Goal: Task Accomplishment & Management: Use online tool/utility

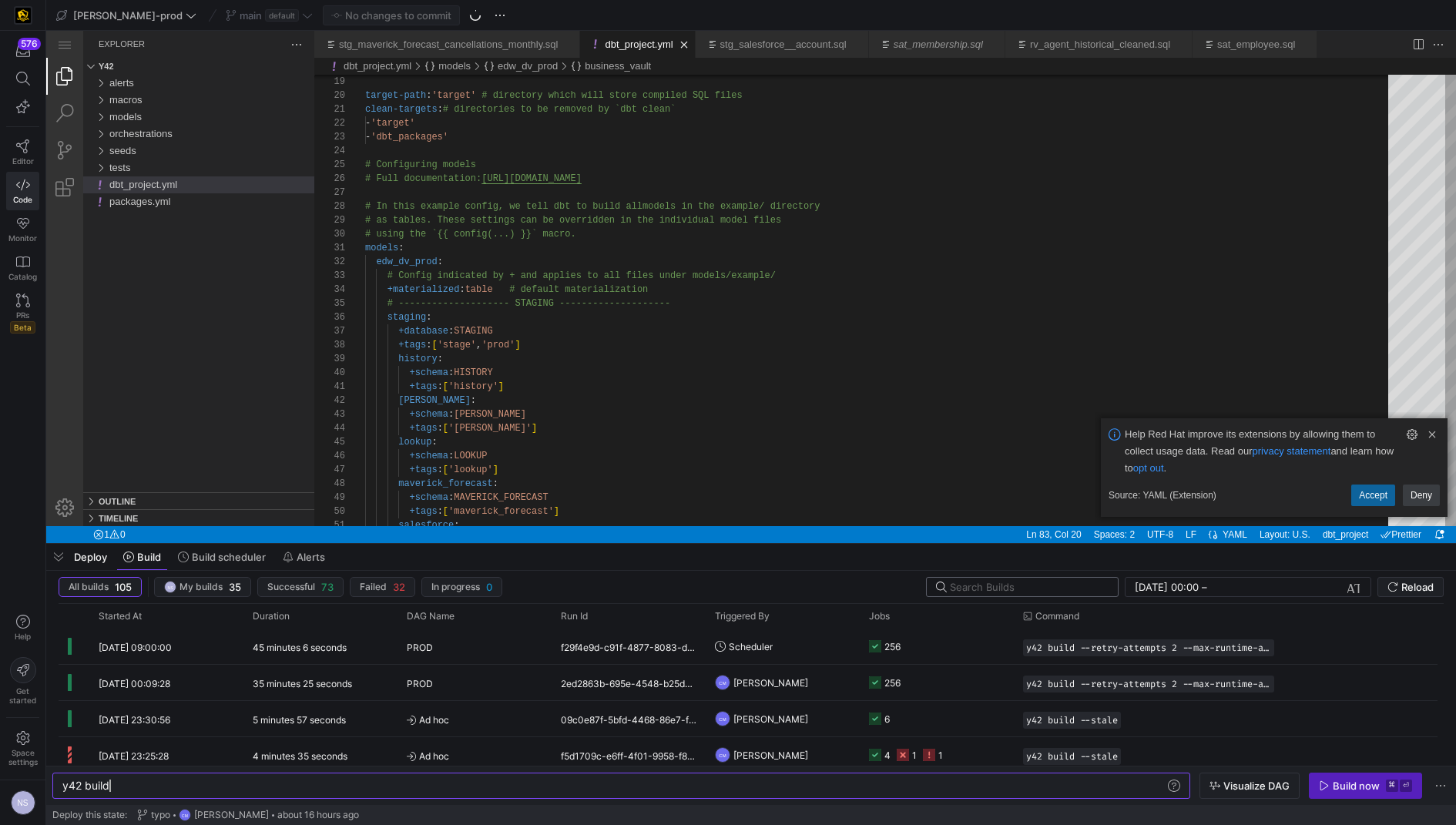
scroll to position [0, 46]
click at [1431, 437] on link "Clear Notification (⌘Backspace)" at bounding box center [1431, 434] width 17 height 17
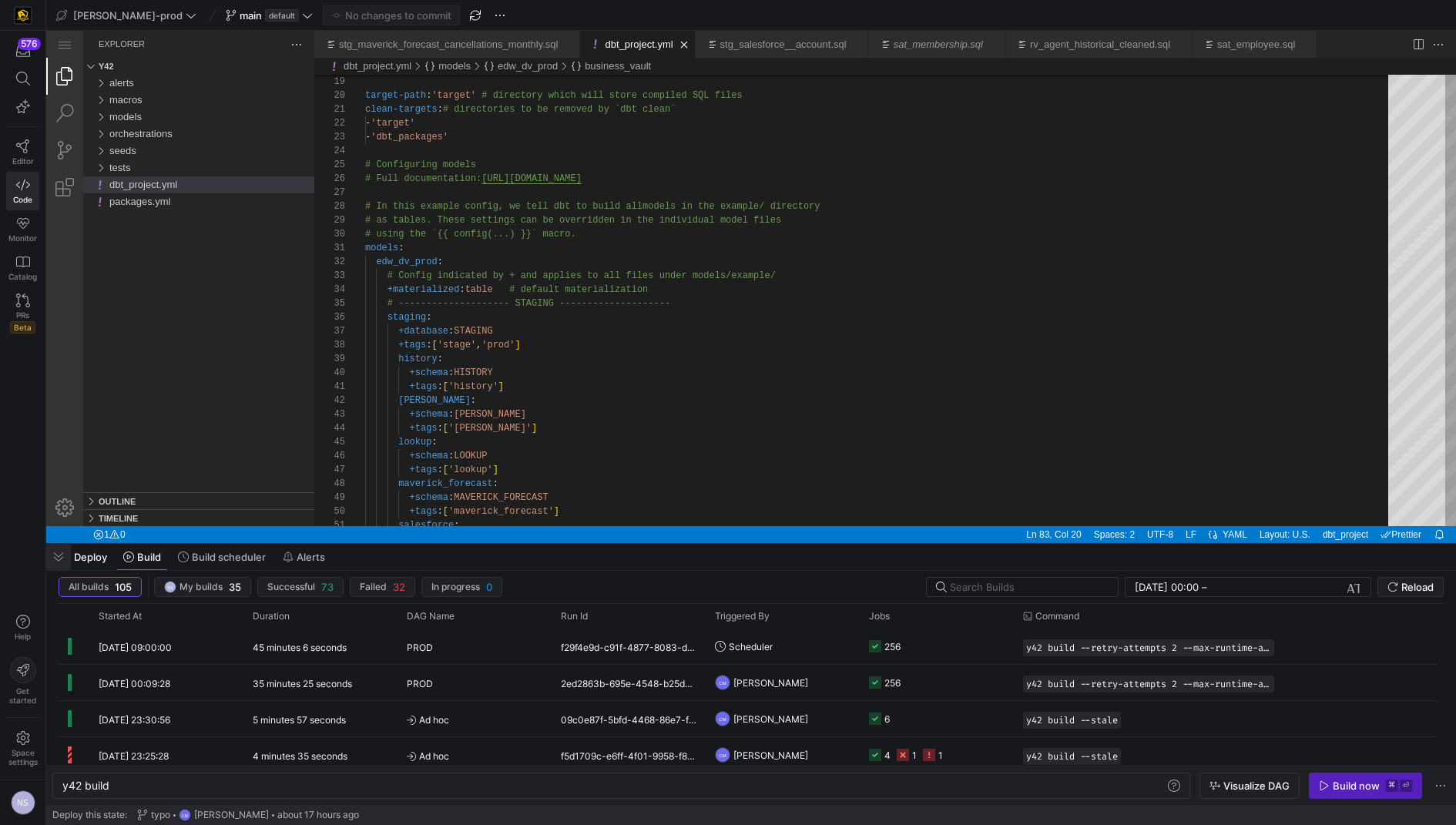
click at [64, 559] on span "button" at bounding box center [58, 556] width 25 height 26
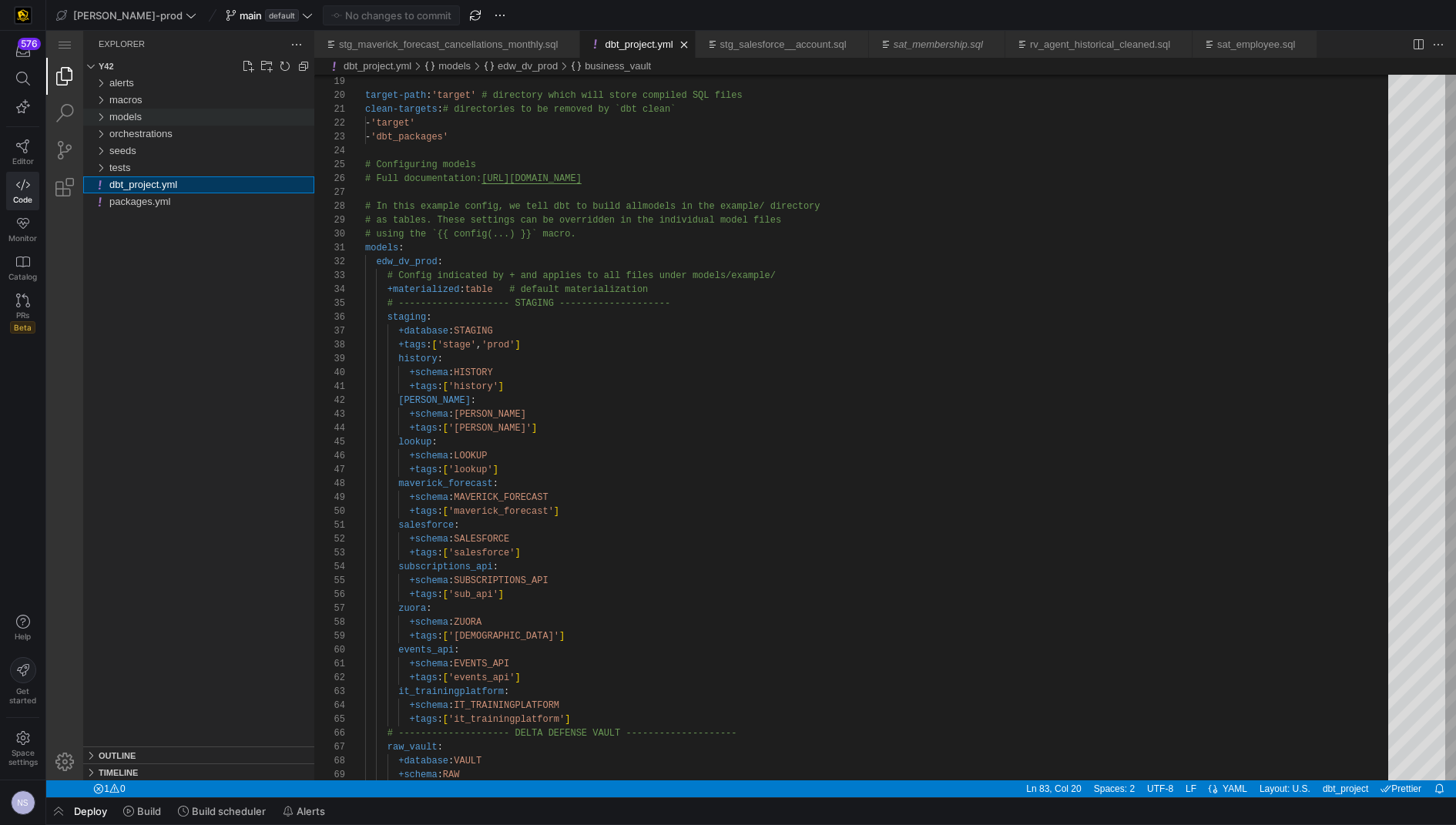
click at [208, 117] on div "models" at bounding box center [212, 116] width 205 height 17
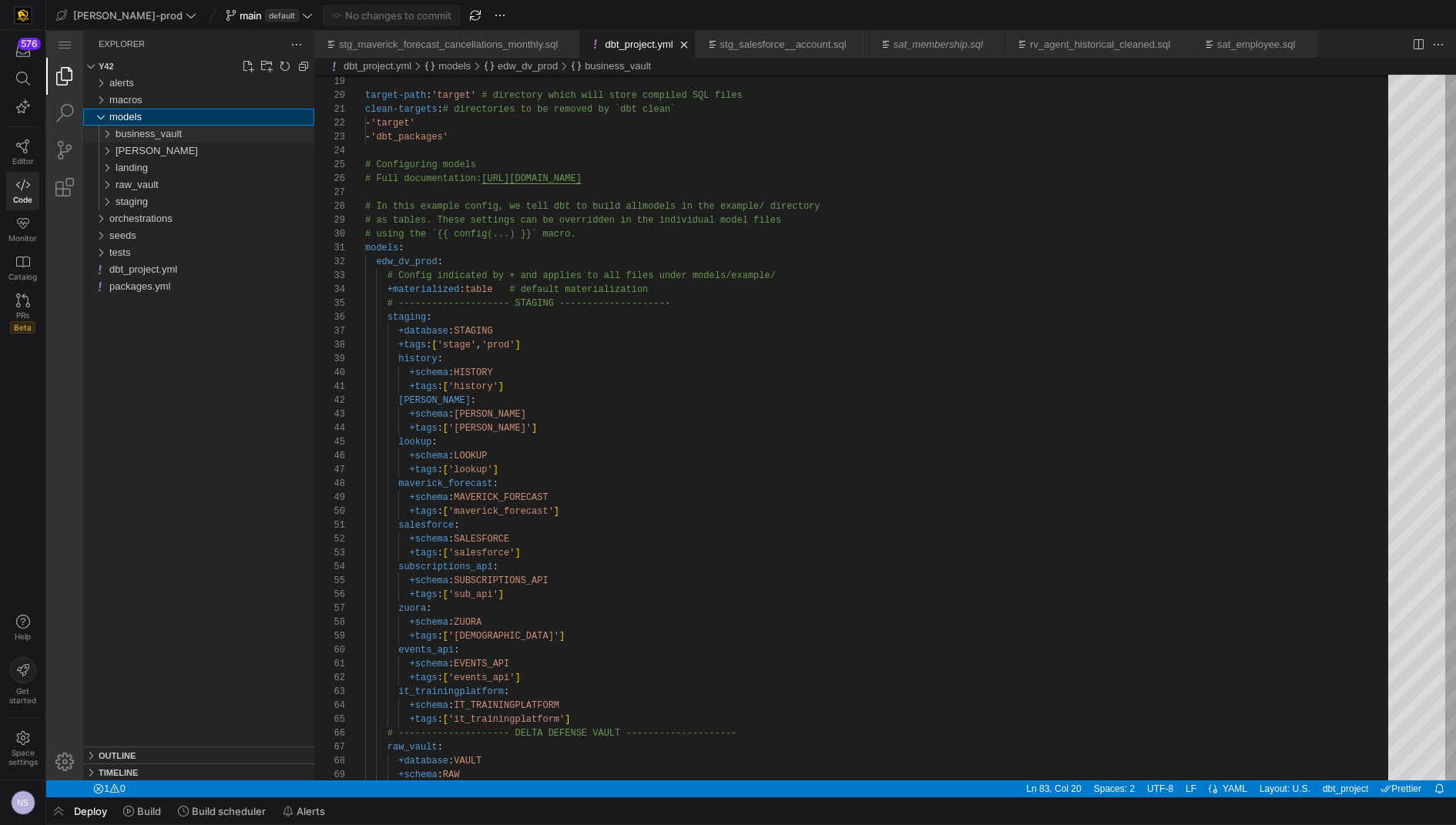
click at [166, 127] on div "business_vault" at bounding box center [215, 133] width 199 height 17
click at [167, 136] on span "business_vault" at bounding box center [149, 133] width 67 height 12
click at [161, 148] on div "[PERSON_NAME]" at bounding box center [215, 151] width 199 height 17
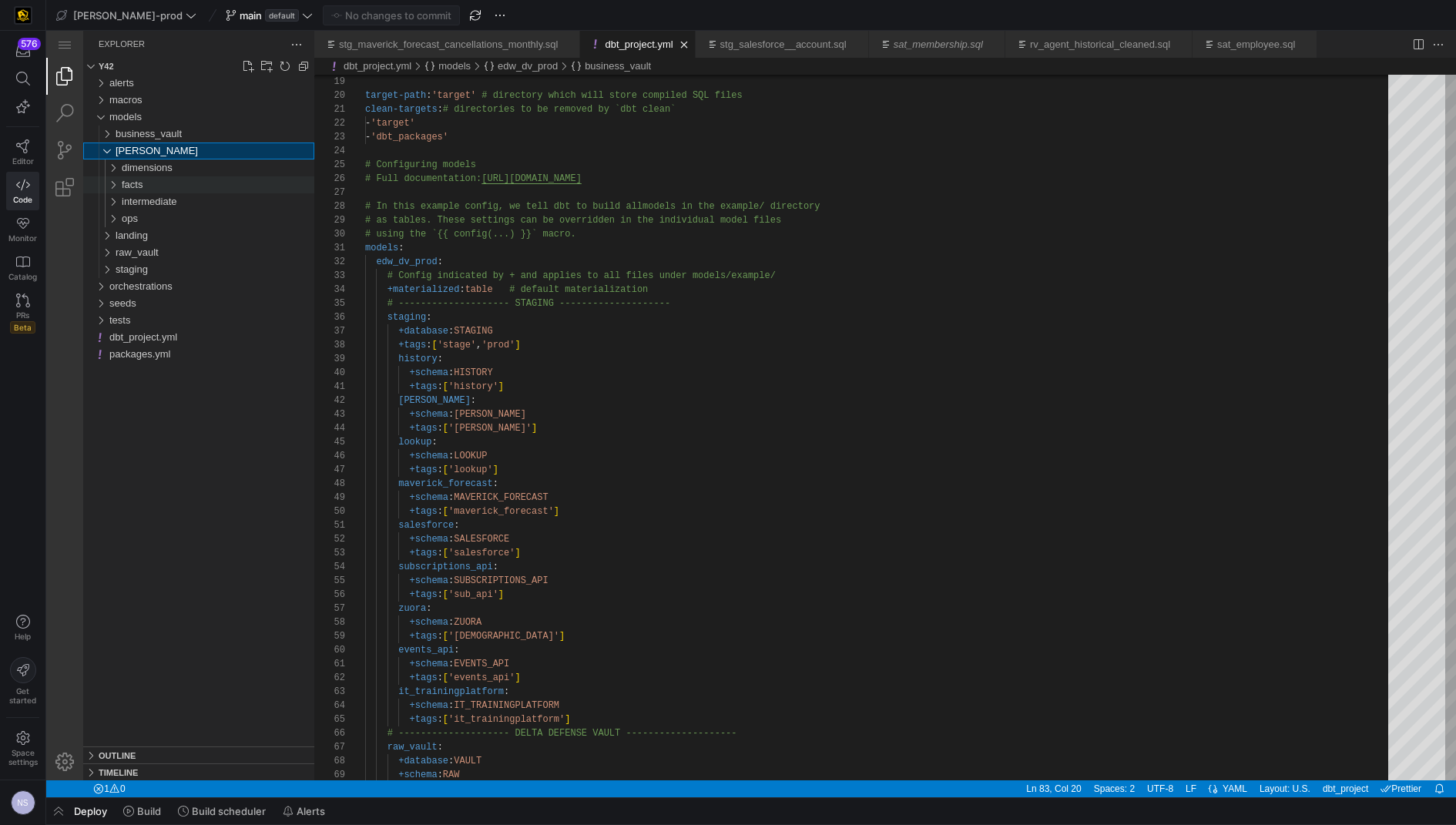
click at [166, 186] on div "facts" at bounding box center [218, 185] width 193 height 17
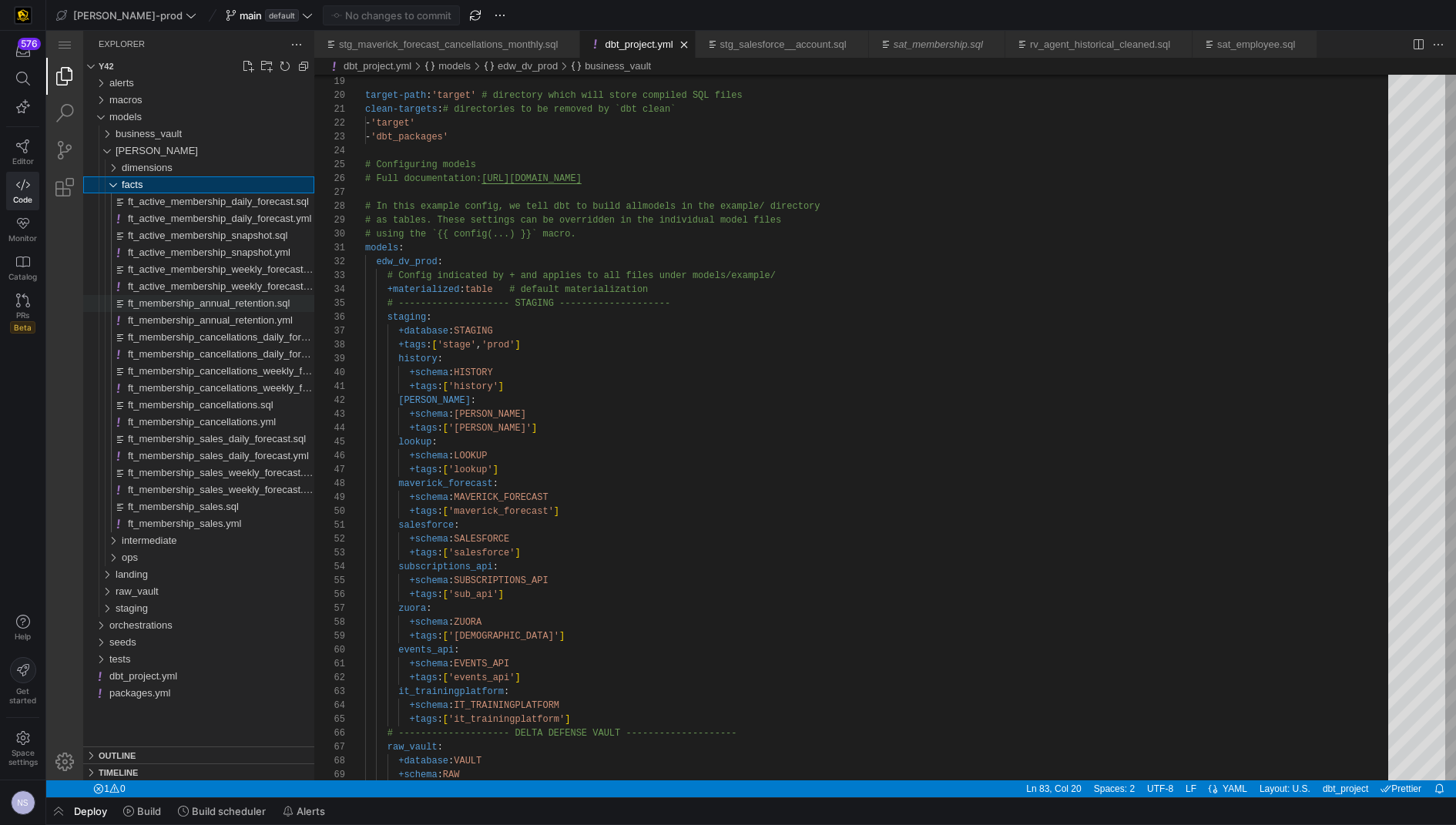
click at [231, 307] on span "ft_membership_annual_retention.sql" at bounding box center [208, 303] width 162 height 12
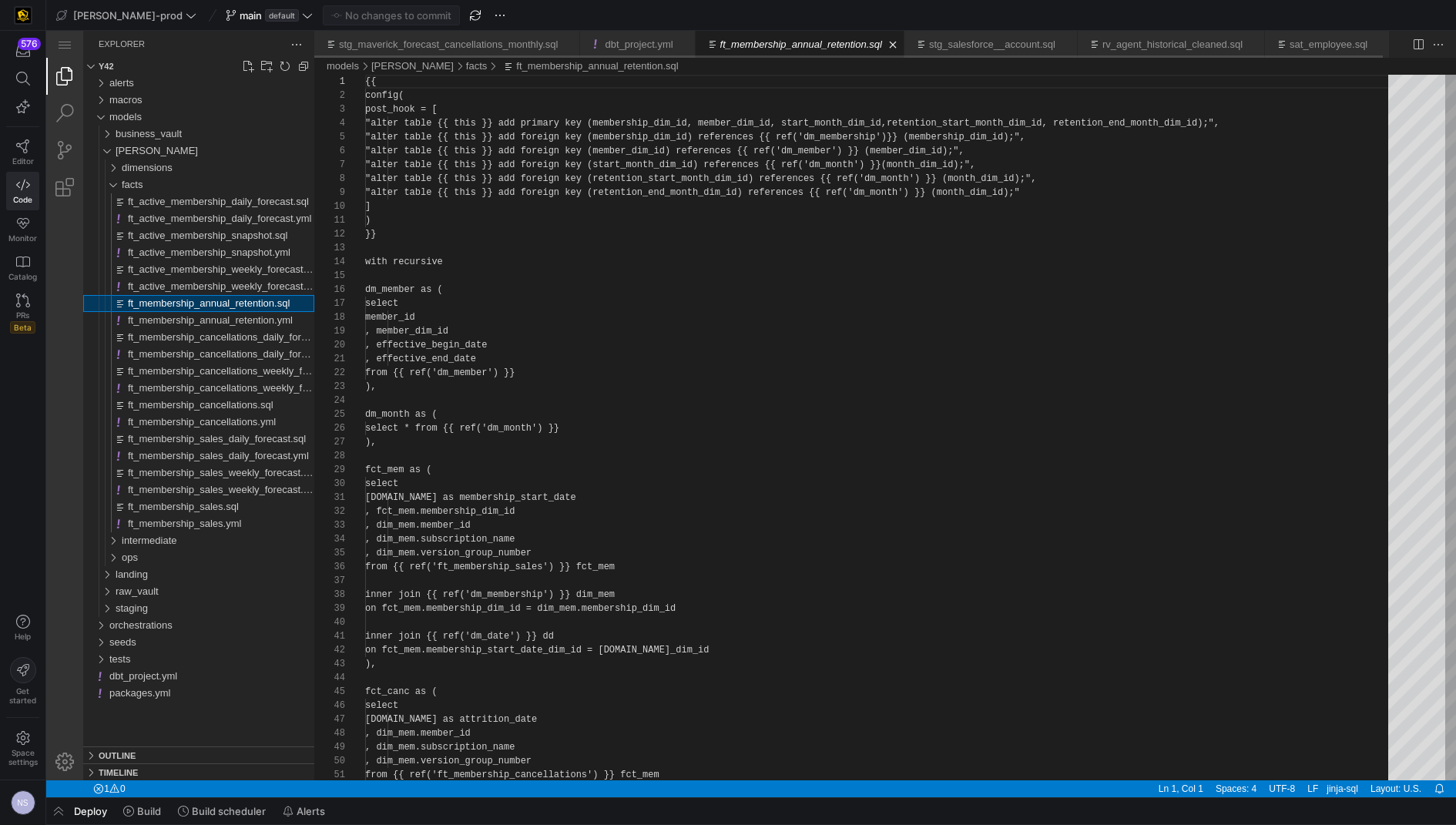
scroll to position [83, 0]
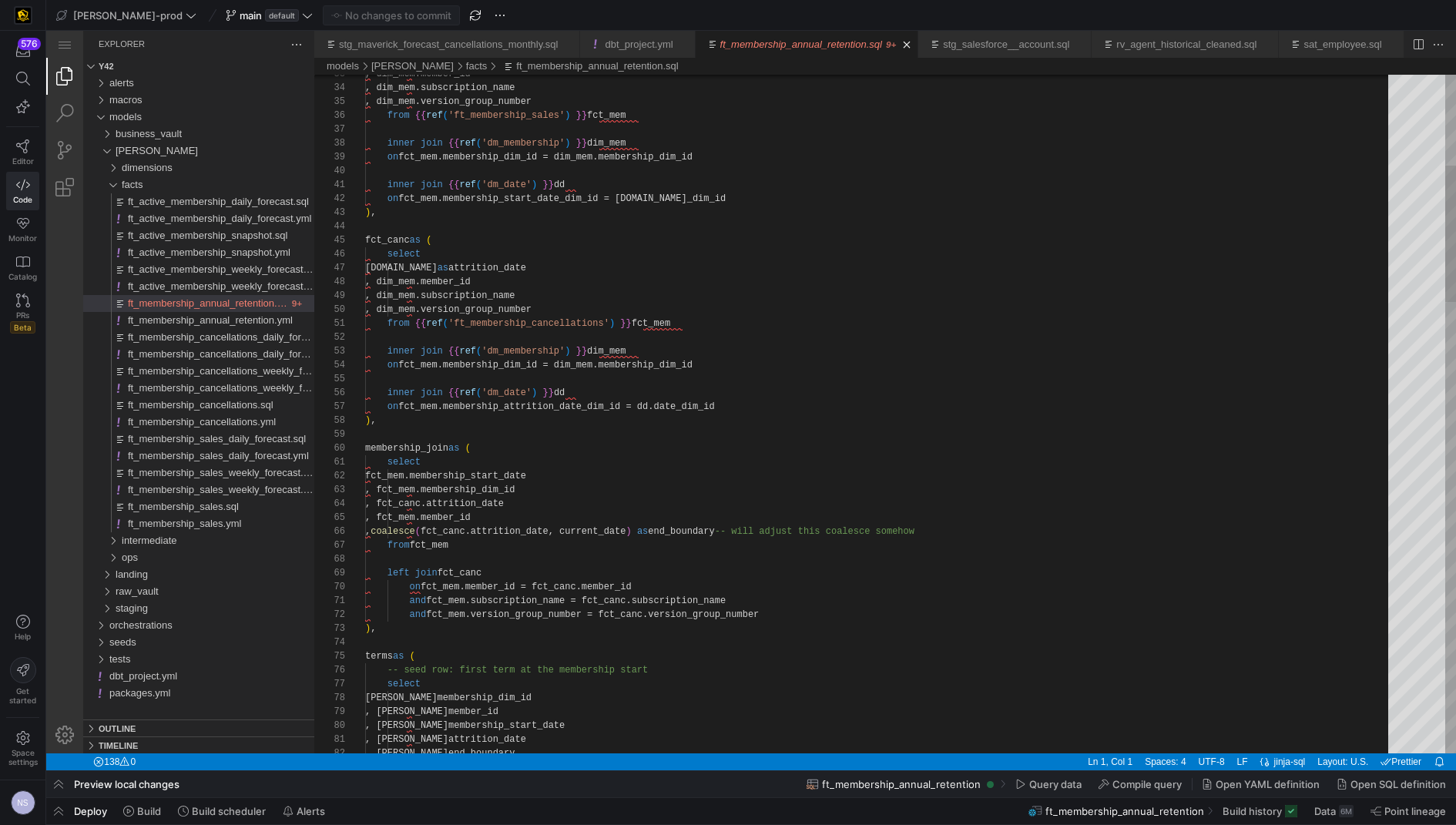
type textarea "select fct_mem.membership_start_date , fct_mem.membership_dim_id , fct_canc.att…"
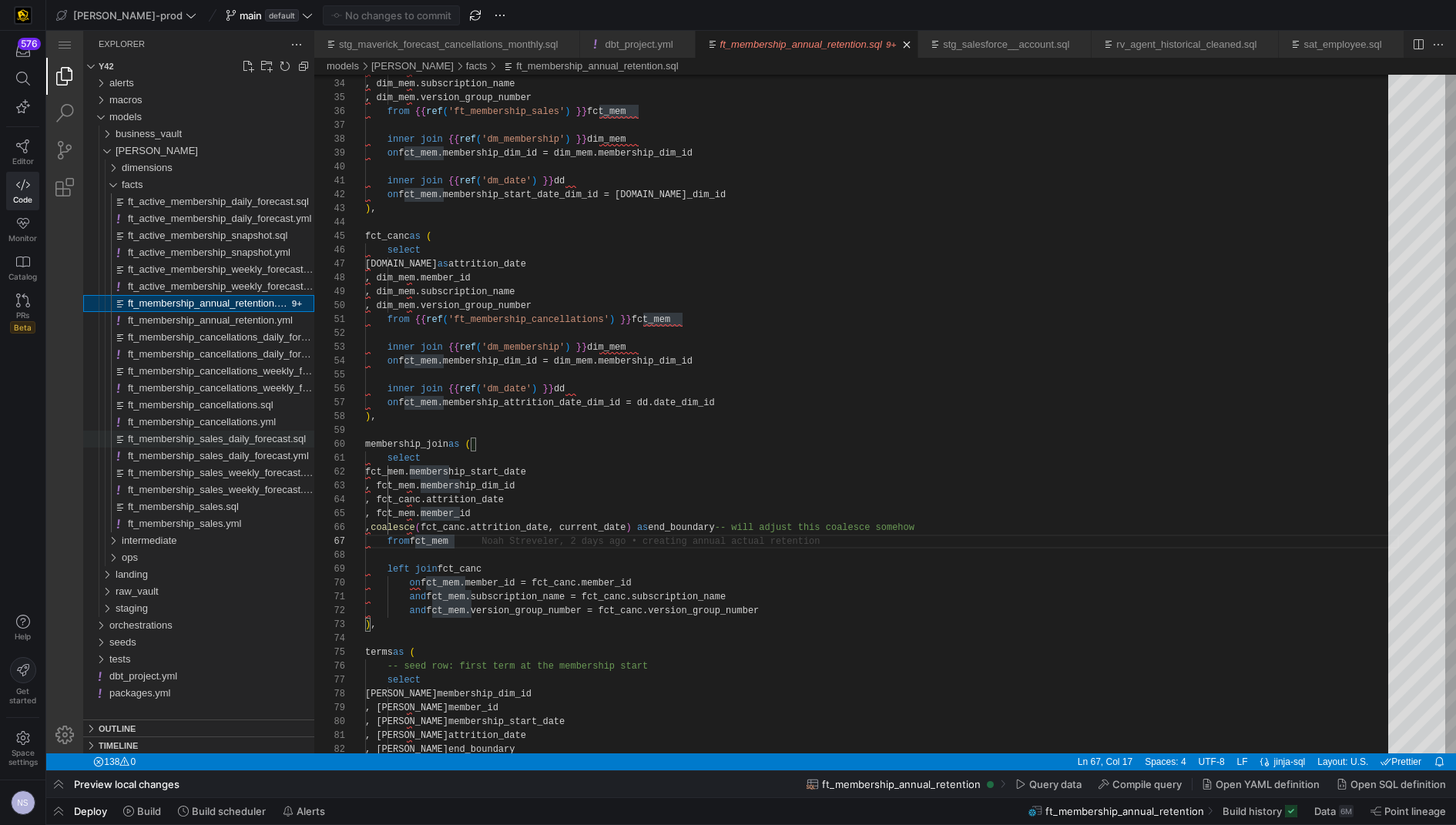
click at [235, 442] on span "ft_membership_sales_daily_forecast.sql" at bounding box center [216, 438] width 178 height 12
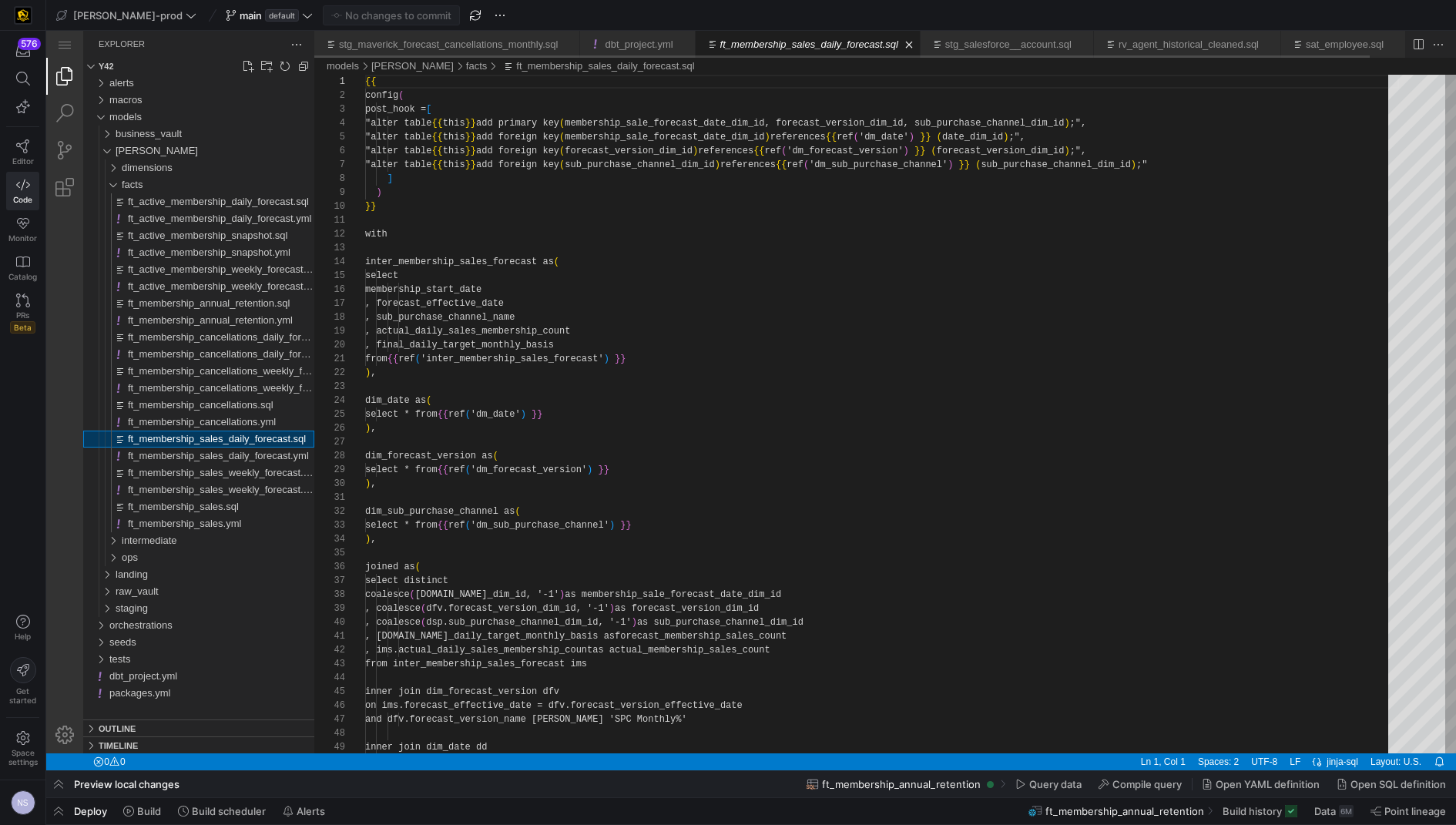
scroll to position [83, 0]
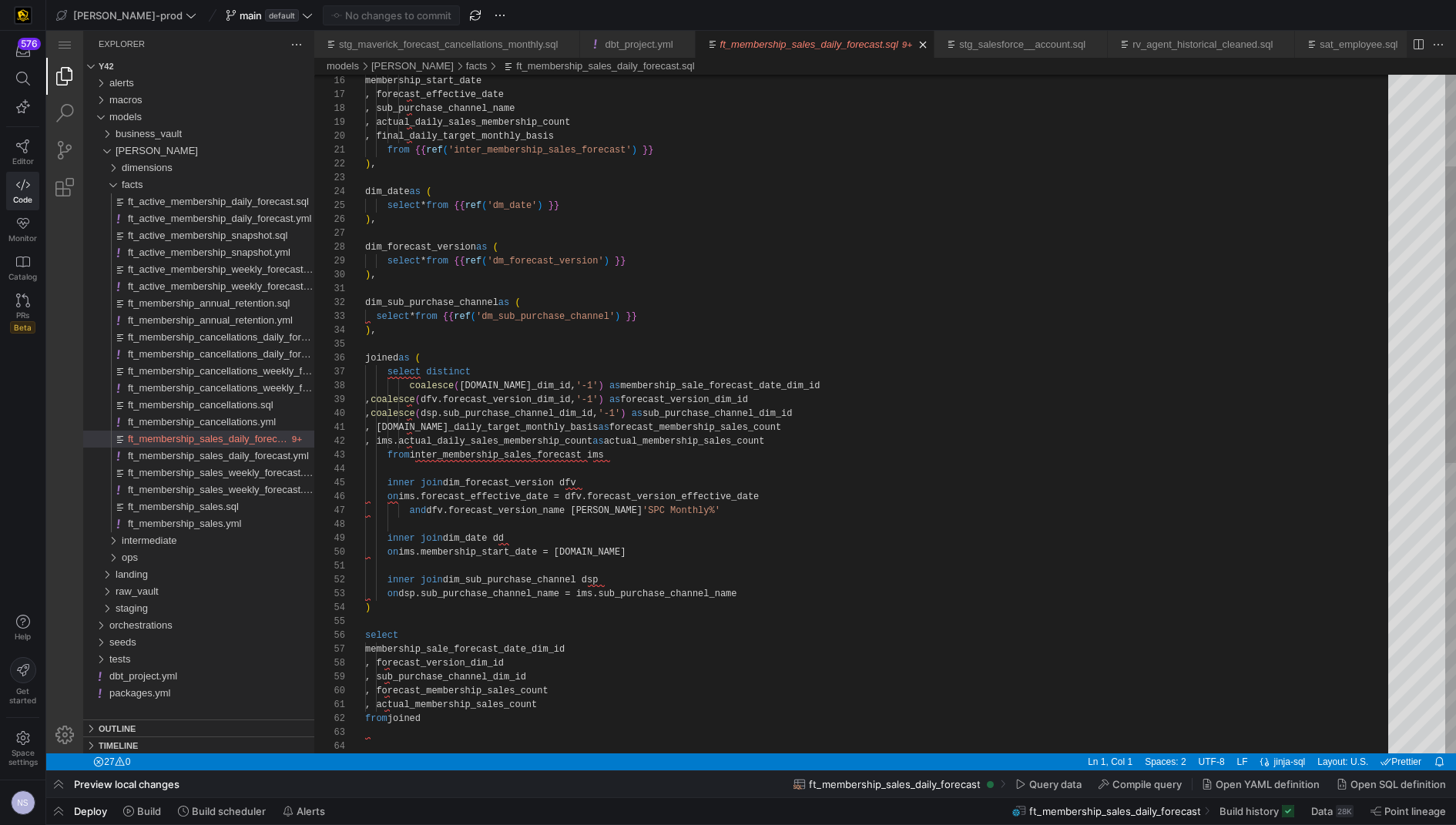
scroll to position [13, 60]
click at [509, 713] on div "dim_date as ( select * from {{ ref ( 'dm_date' ) }} ) , dim_forecast_version as…" at bounding box center [882, 642] width 1034 height 1552
click at [510, 705] on div "dim_date as ( select * from {{ ref ( 'dm_date' ) }} ) , dim_forecast_version as…" at bounding box center [882, 642] width 1034 height 1552
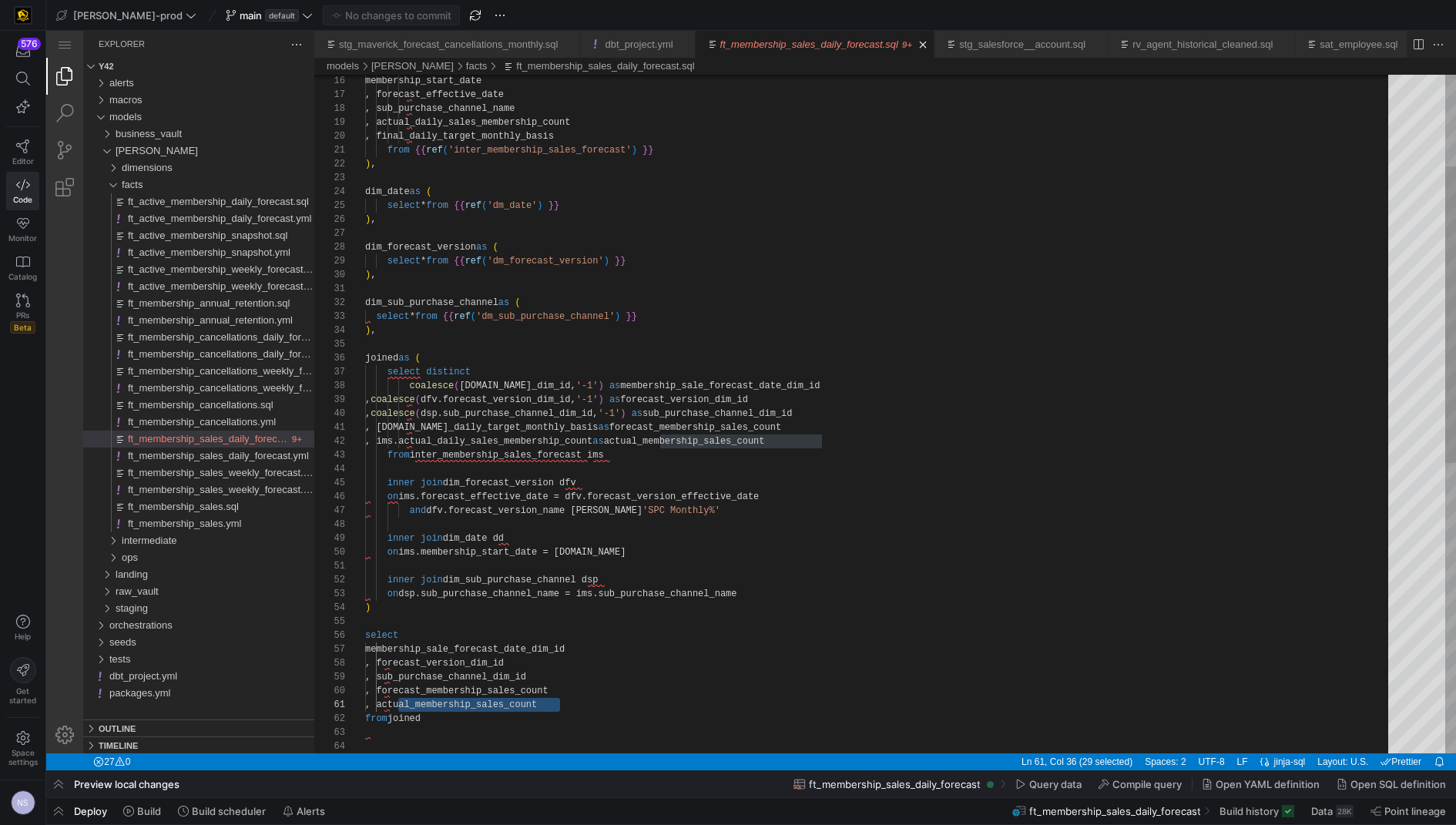
click at [593, 427] on div "dim_date as ( select * from {{ ref ( 'dm_date' ) }} ) , dim_forecast_version as…" at bounding box center [882, 642] width 1034 height 1552
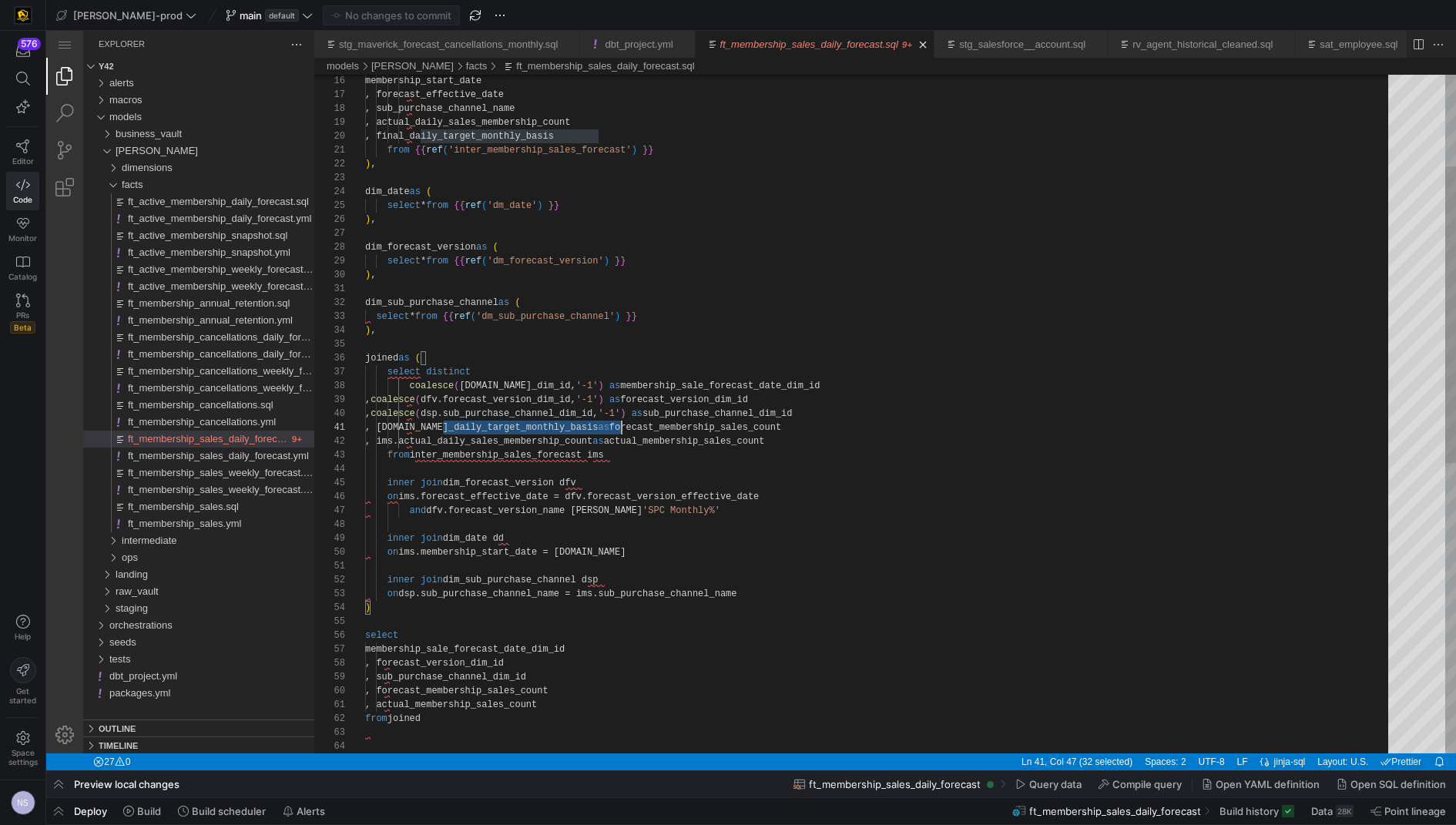
scroll to position [0, 255]
click at [593, 427] on div "dim_date as ( select * from {{ ref ( 'dm_date' ) }} ) , dim_forecast_version as…" at bounding box center [882, 642] width 1034 height 1552
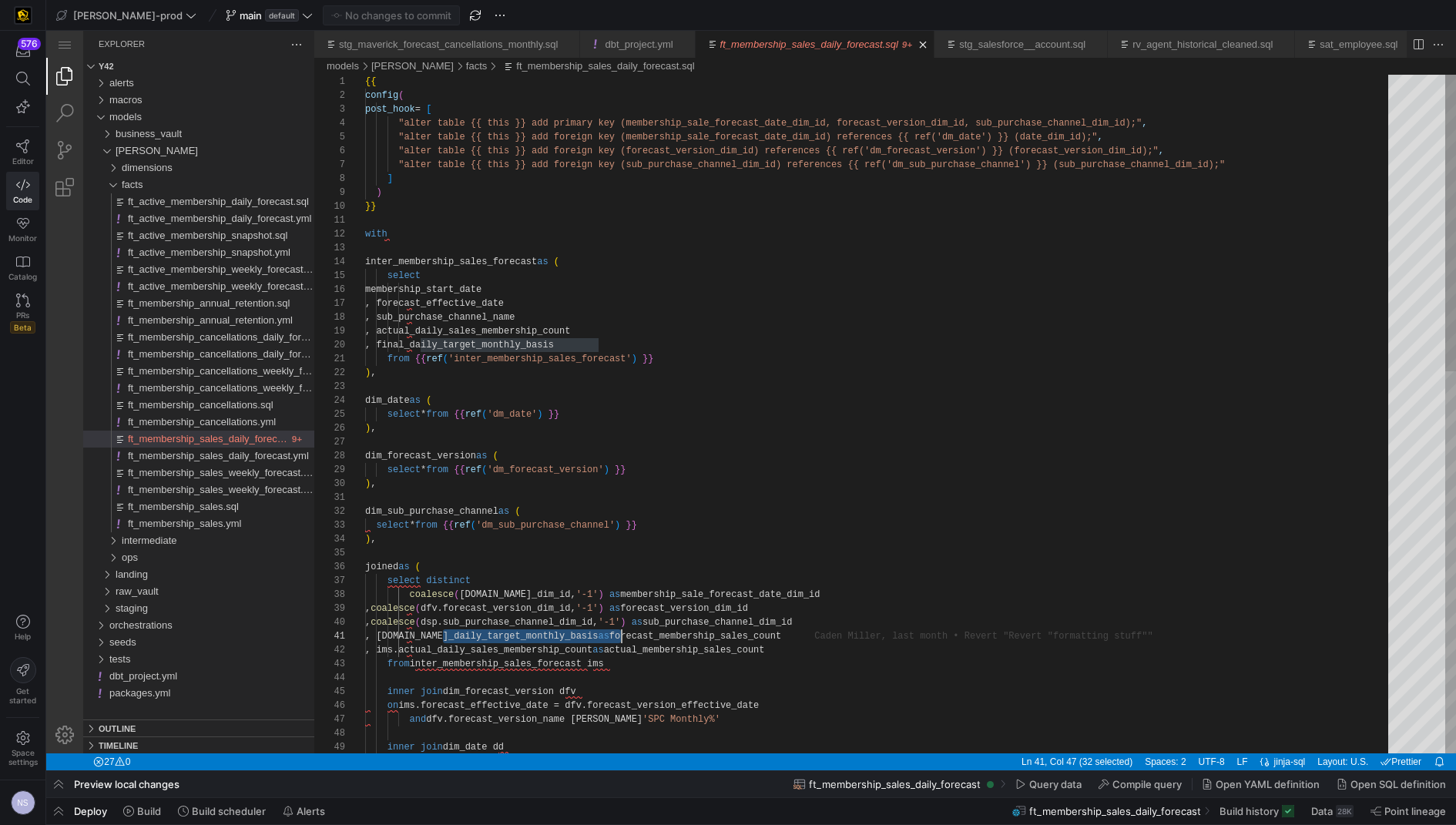
type textarea "from {{ ref('inter_membership_sales_forecast') }} ), dim_date as ( select * fro…"
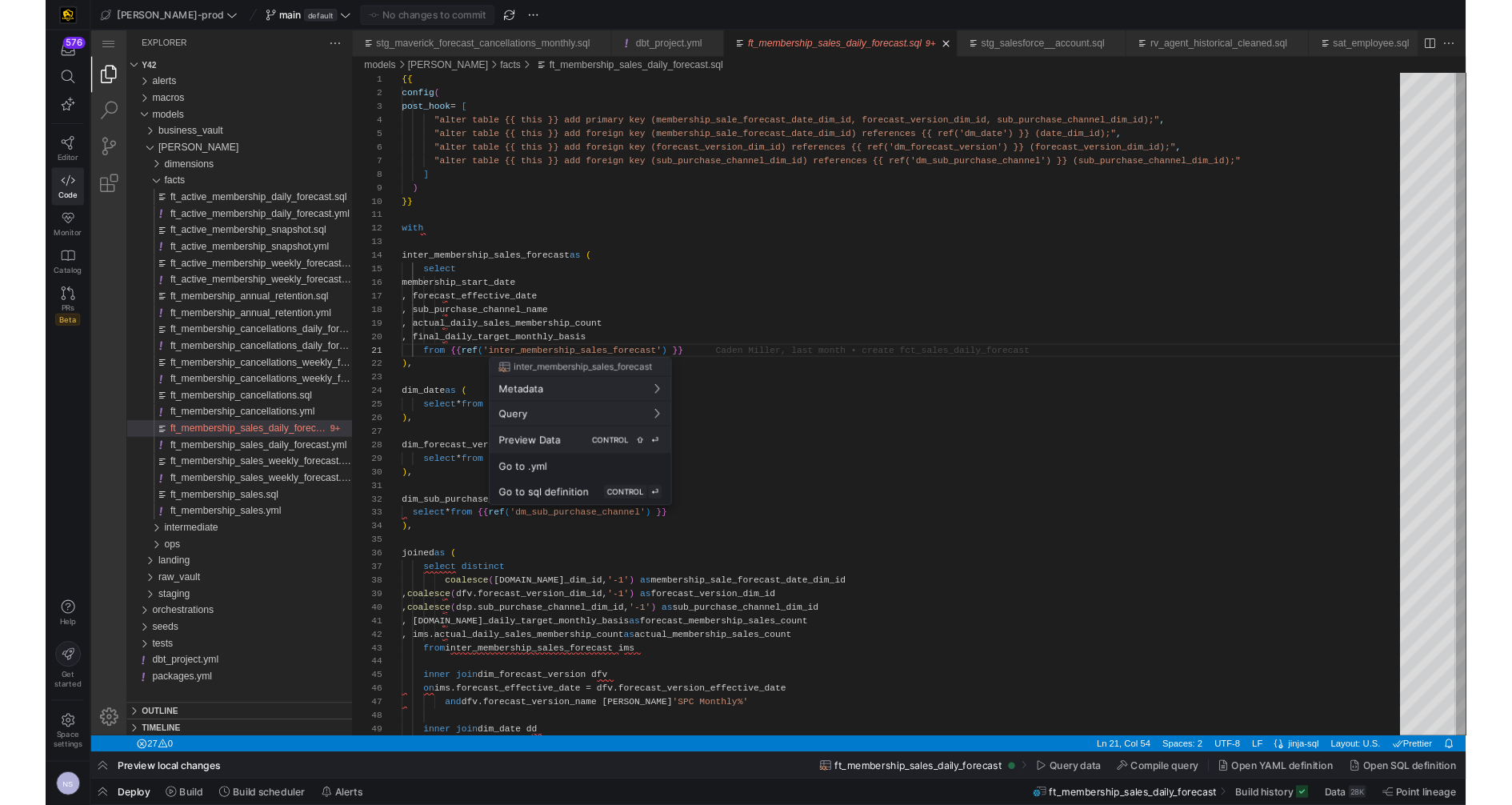
scroll to position [144, 0]
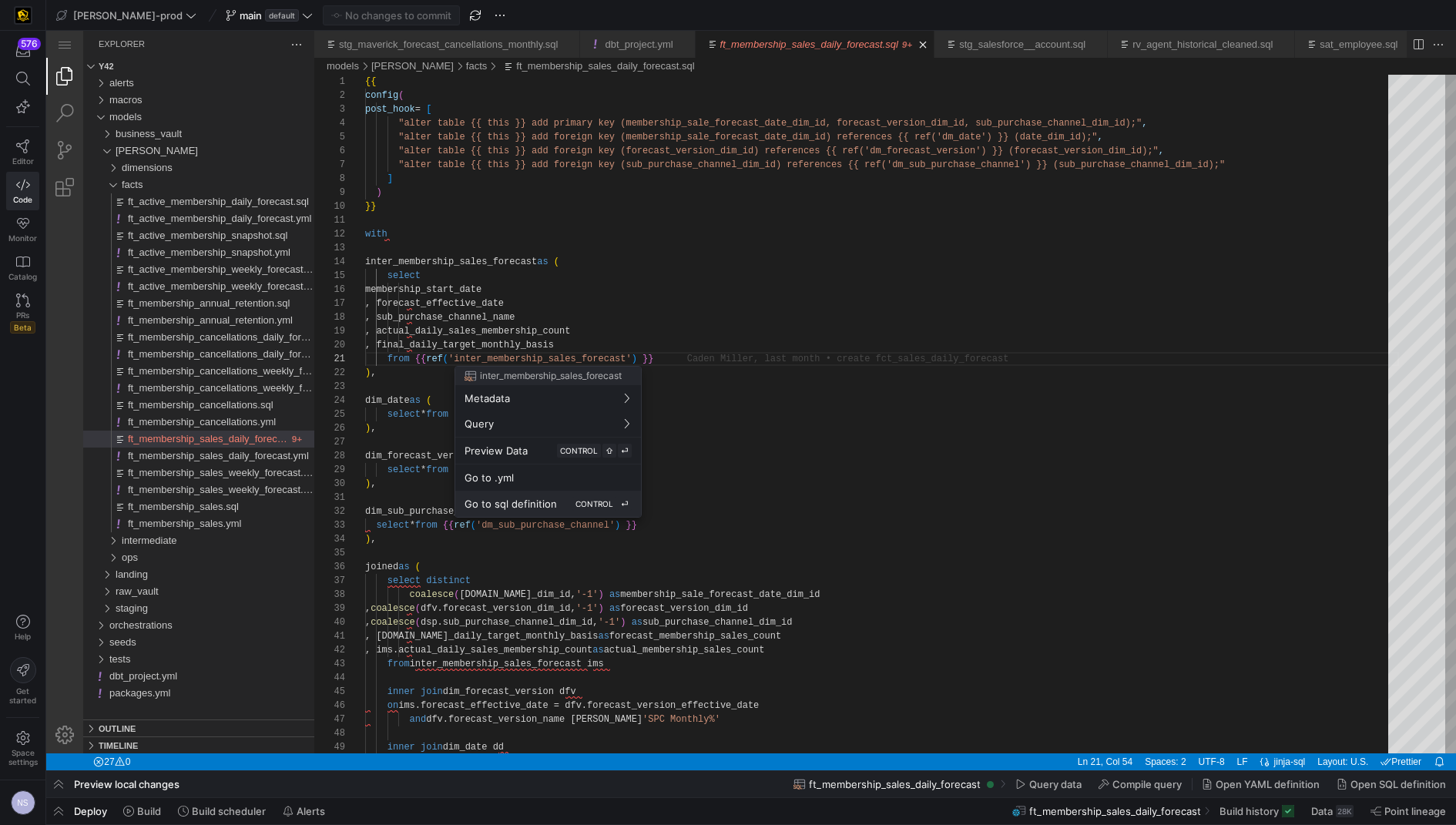
click at [541, 506] on span "Go to sql definition" at bounding box center [510, 504] width 93 height 13
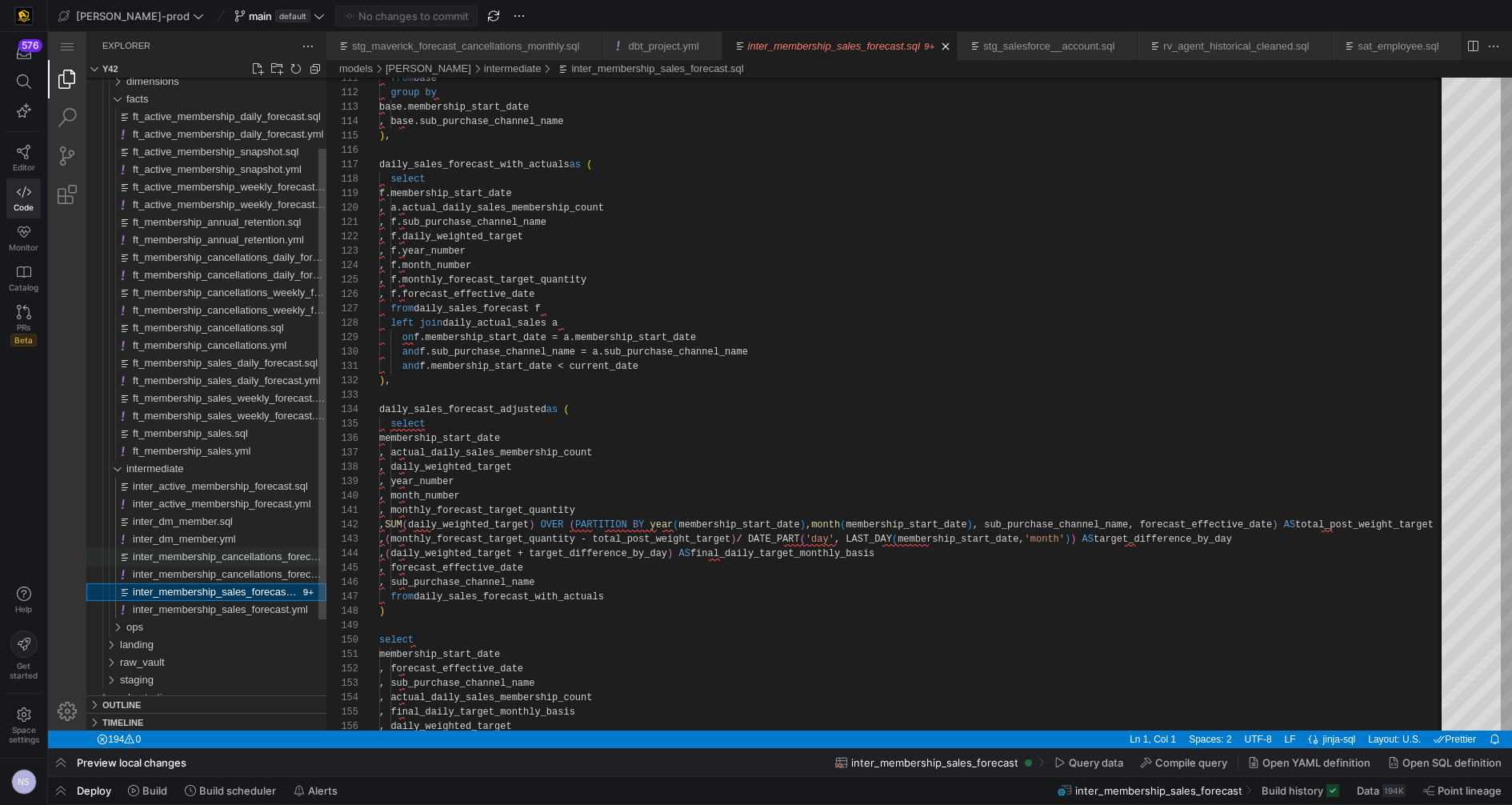
click at [257, 555] on span "inter_membership_cancellations_forecast.sql" at bounding box center [236, 556] width 208 height 12
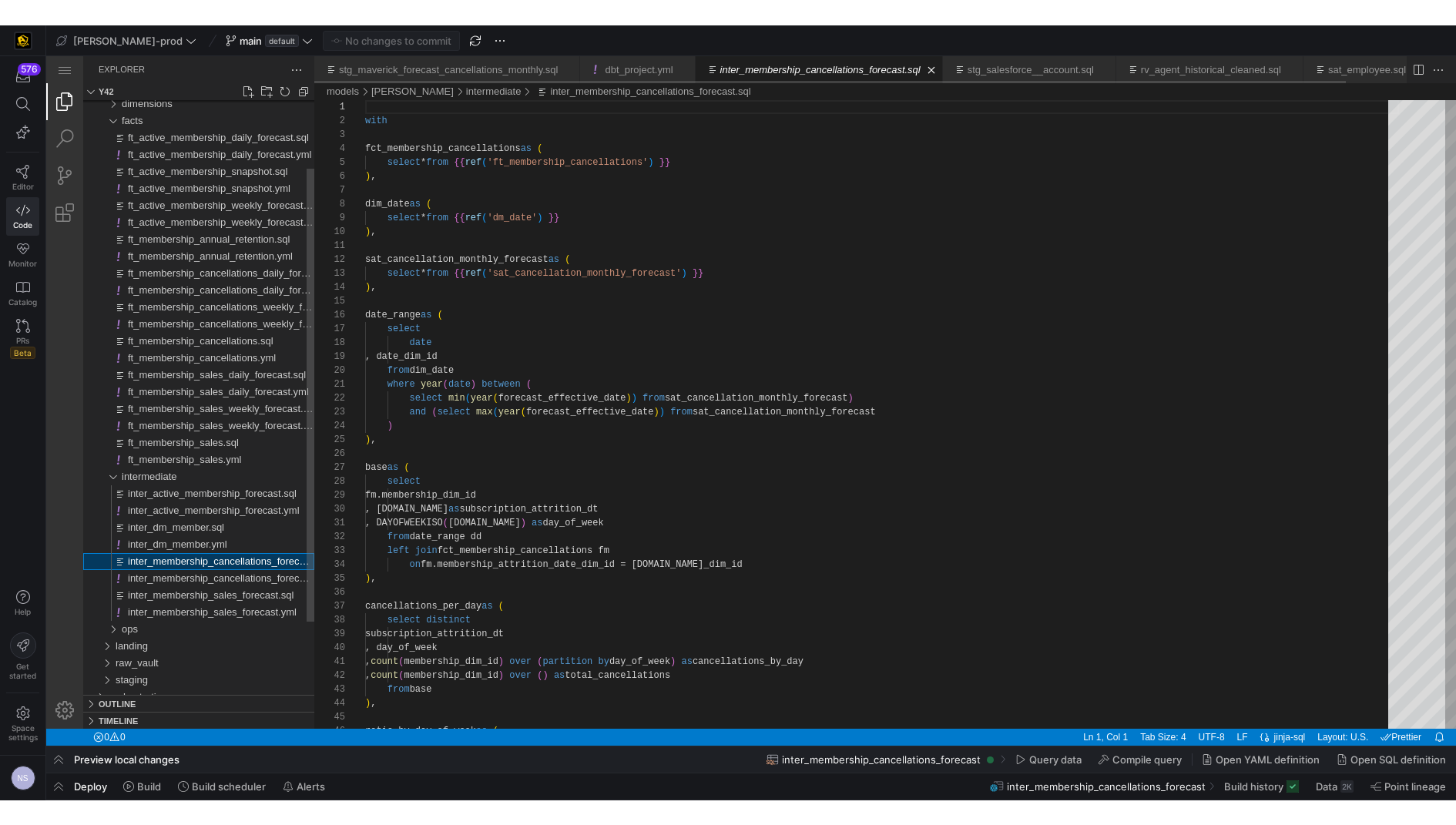
scroll to position [139, 0]
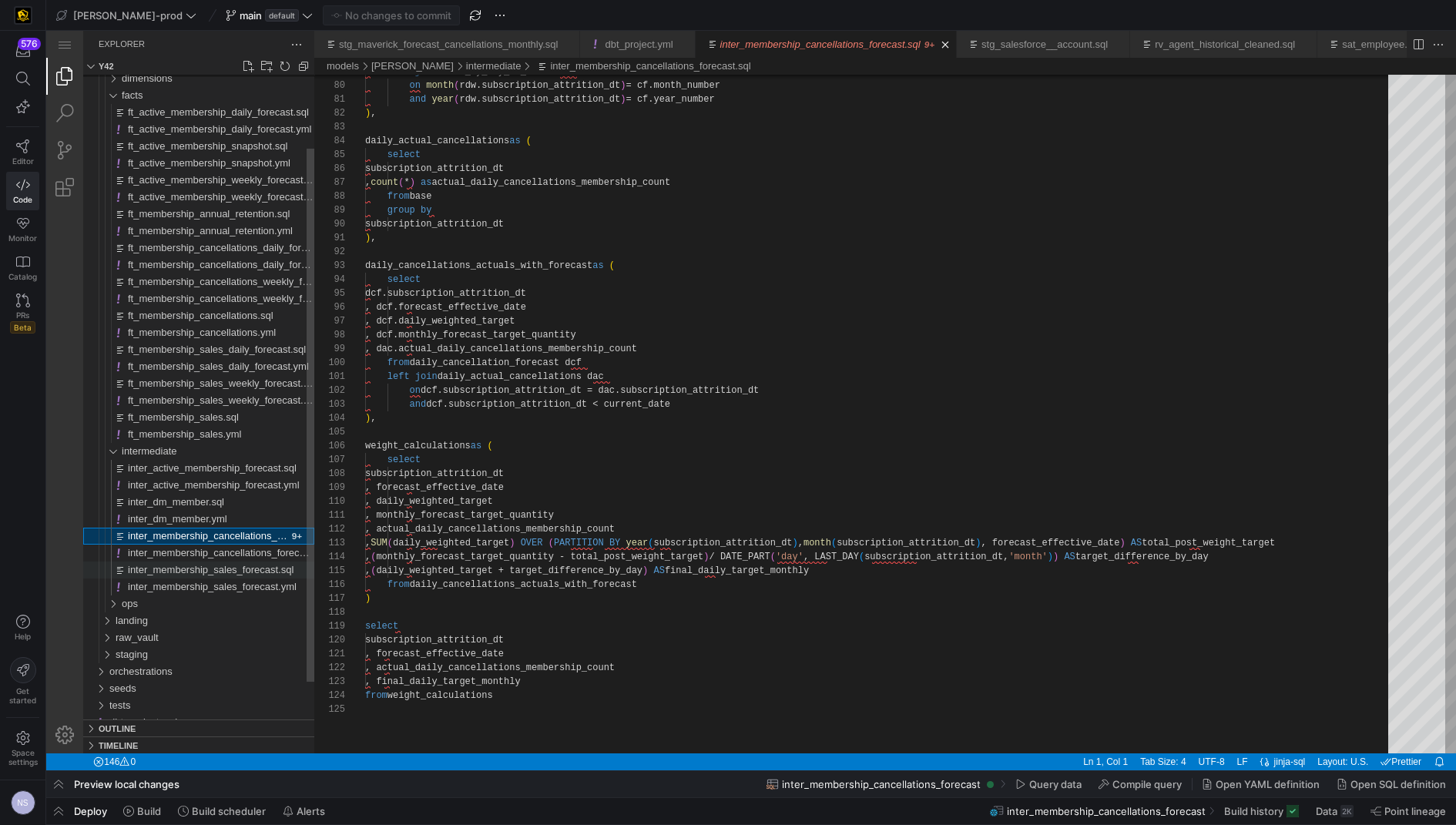
click at [241, 566] on span "inter_membership_sales_forecast.sql" at bounding box center [210, 569] width 166 height 12
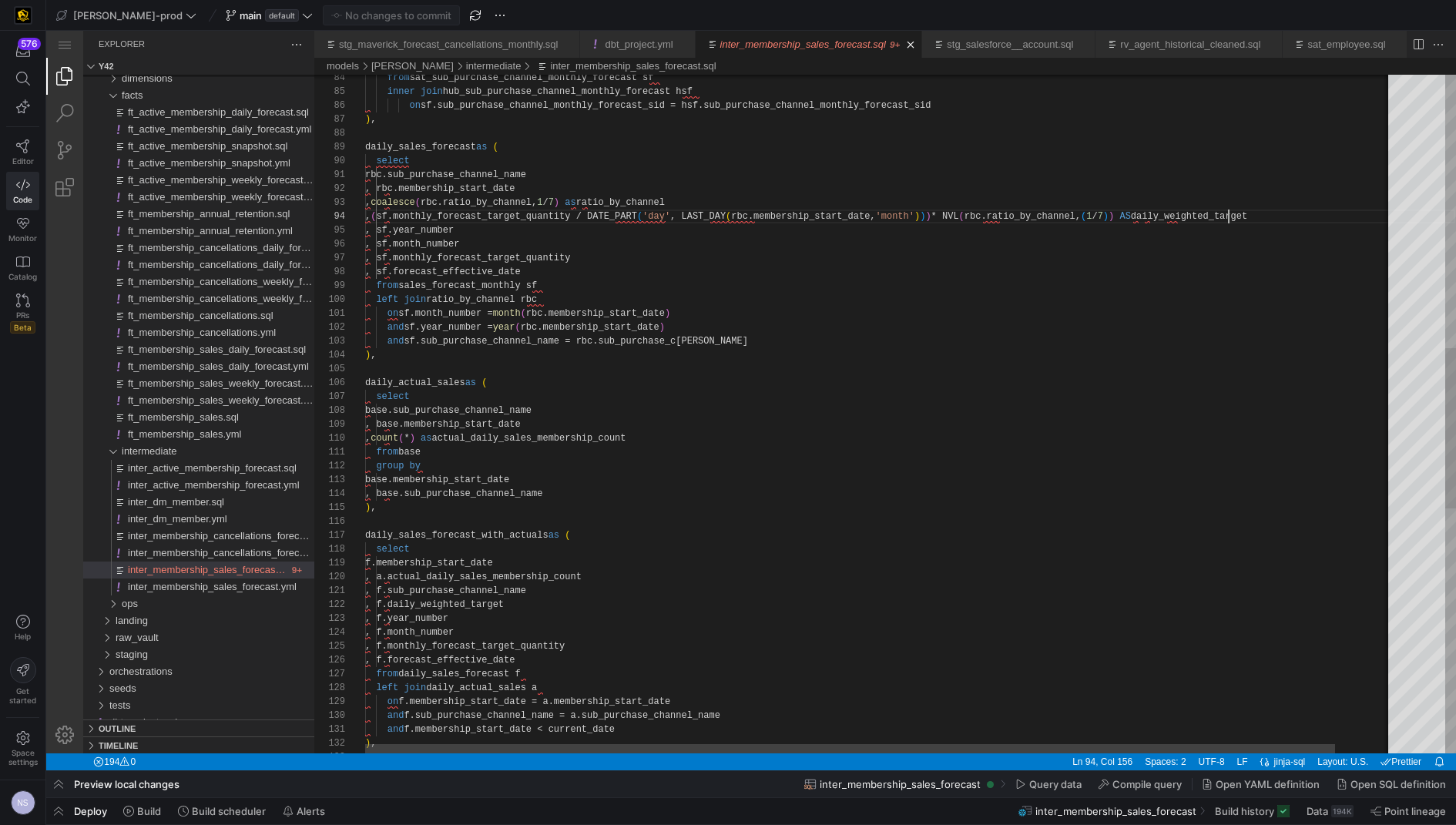
click at [1226, 212] on div ") , and f.membership_start_date < current_date and f.sub_purchase_channel_name …" at bounding box center [910, 354] width 1090 height 2869
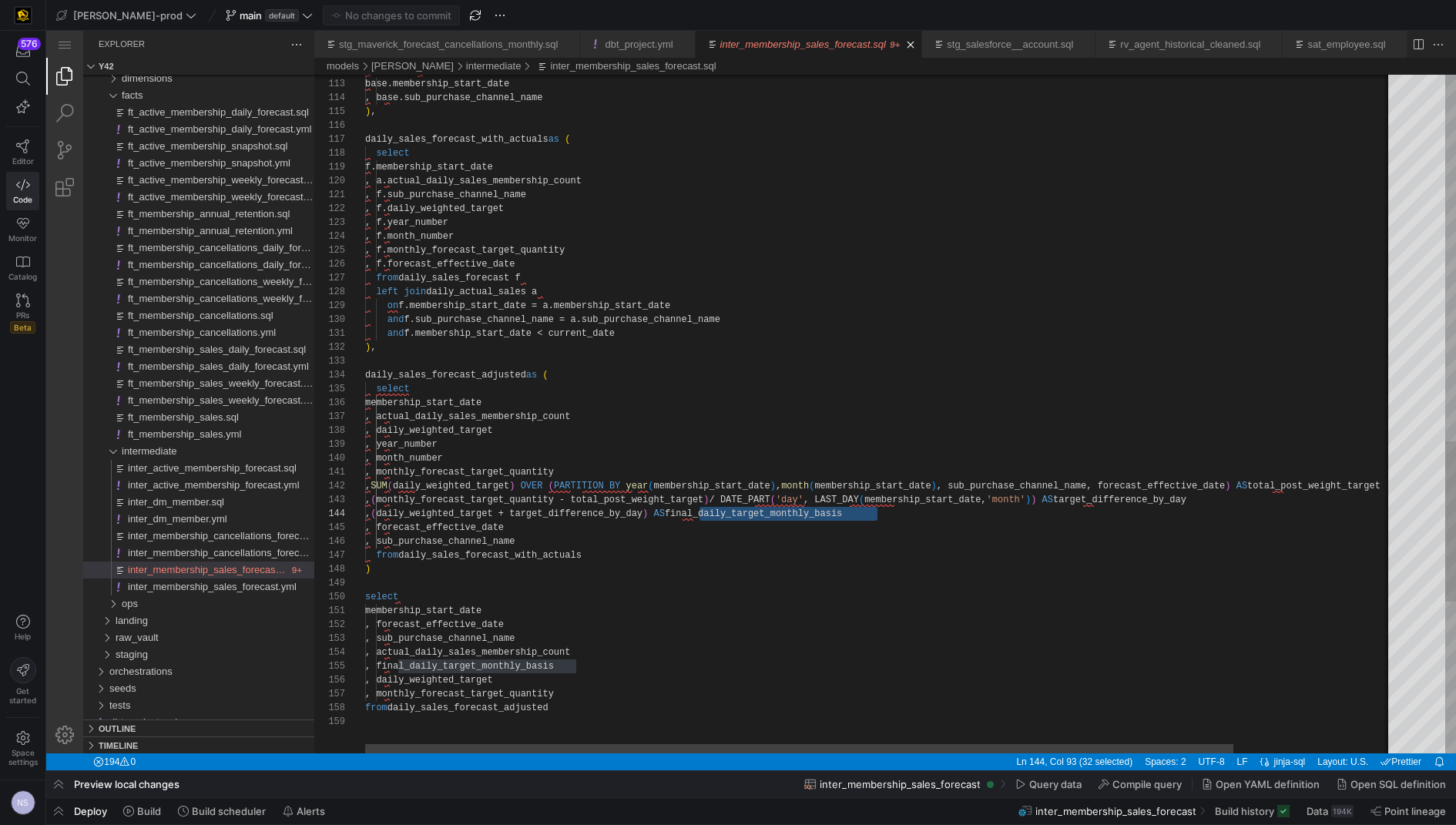
scroll to position [69, 139]
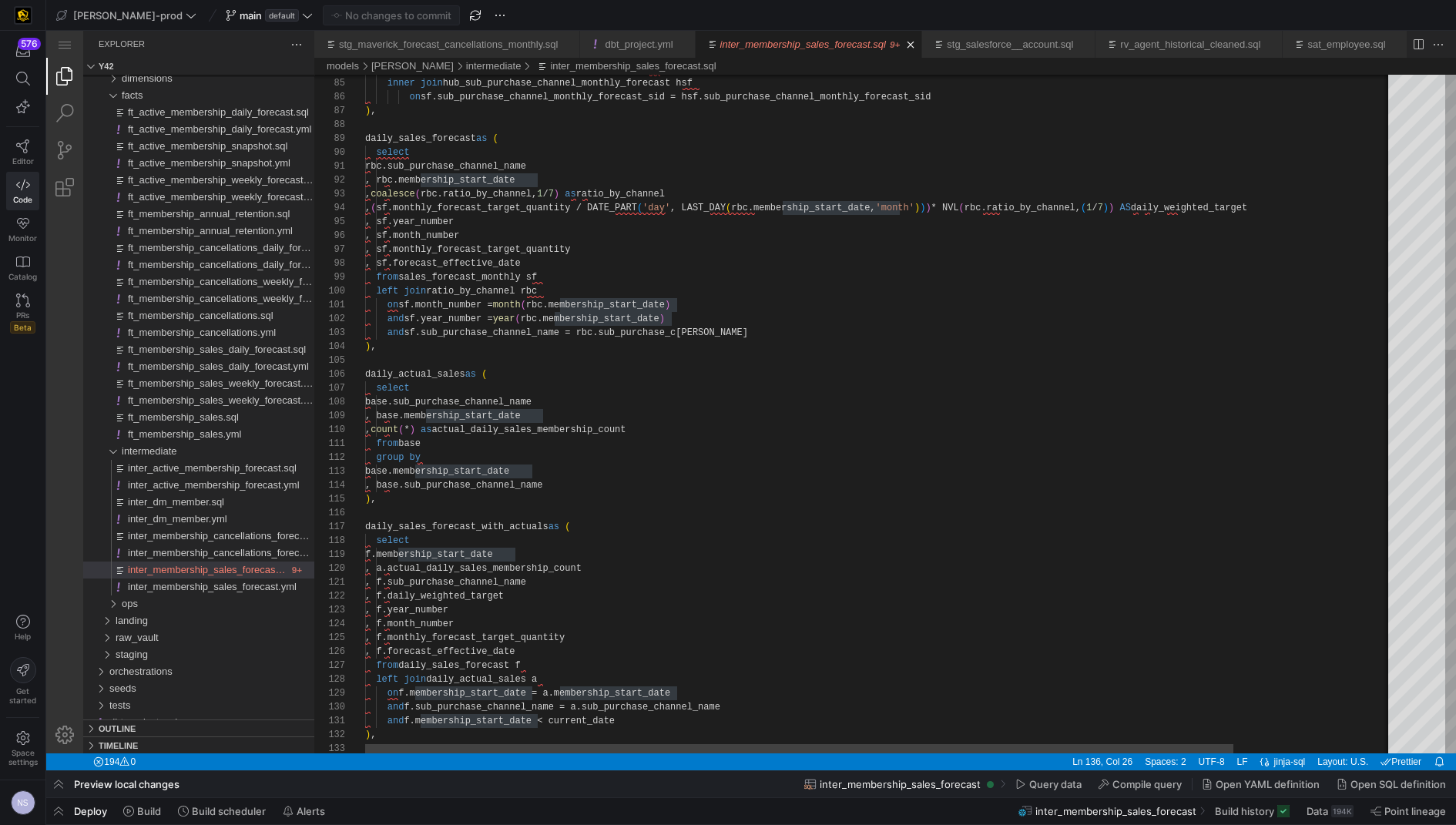
type textarea "from base group by base.membership_start_date , base.sub_purchase_channel_name …"
click at [483, 527] on div "left join daily_actual_sales a from daily_sales_forecast f , f.forecast_effecti…" at bounding box center [974, 346] width 1217 height 2869
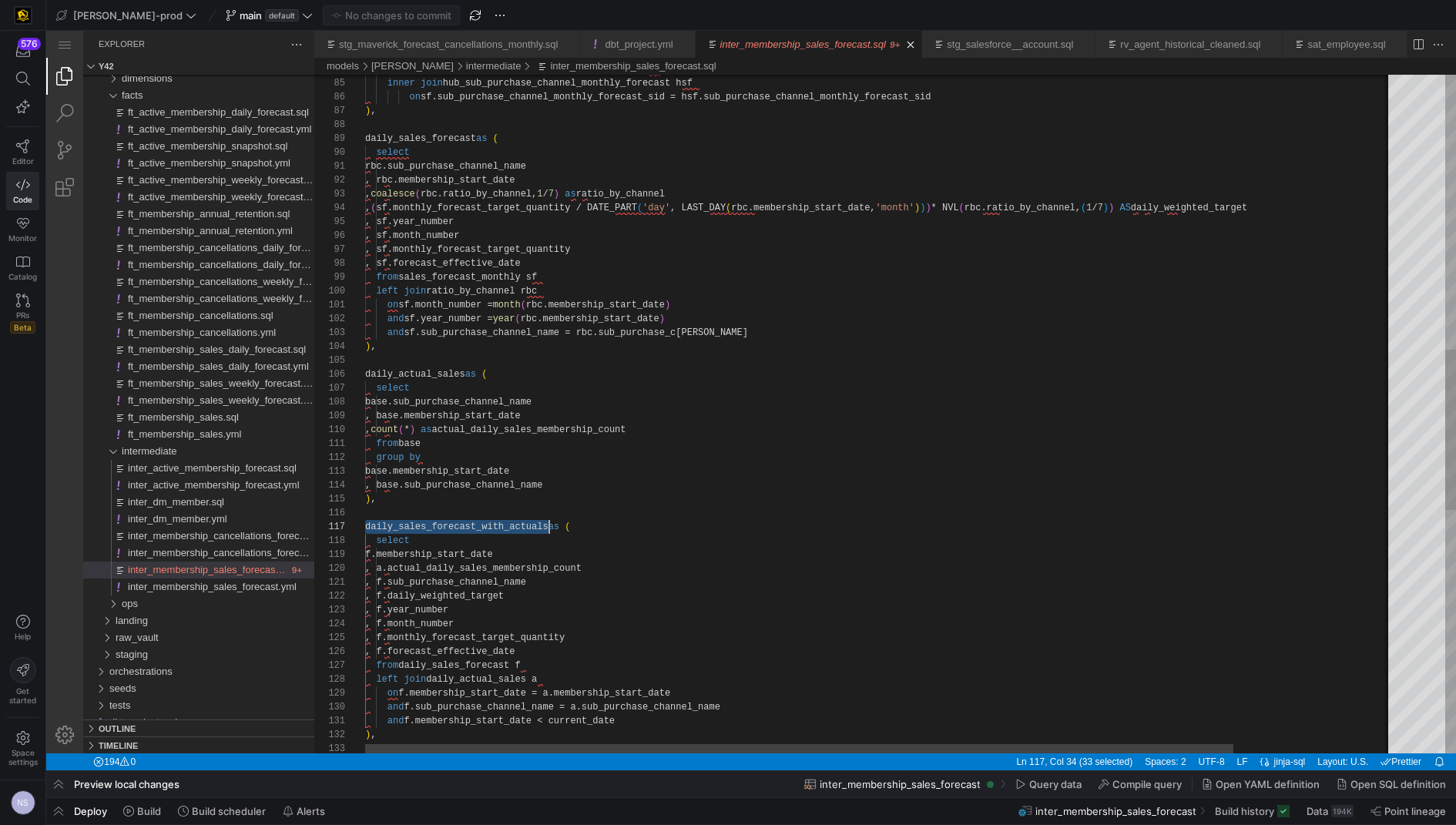
scroll to position [83, 183]
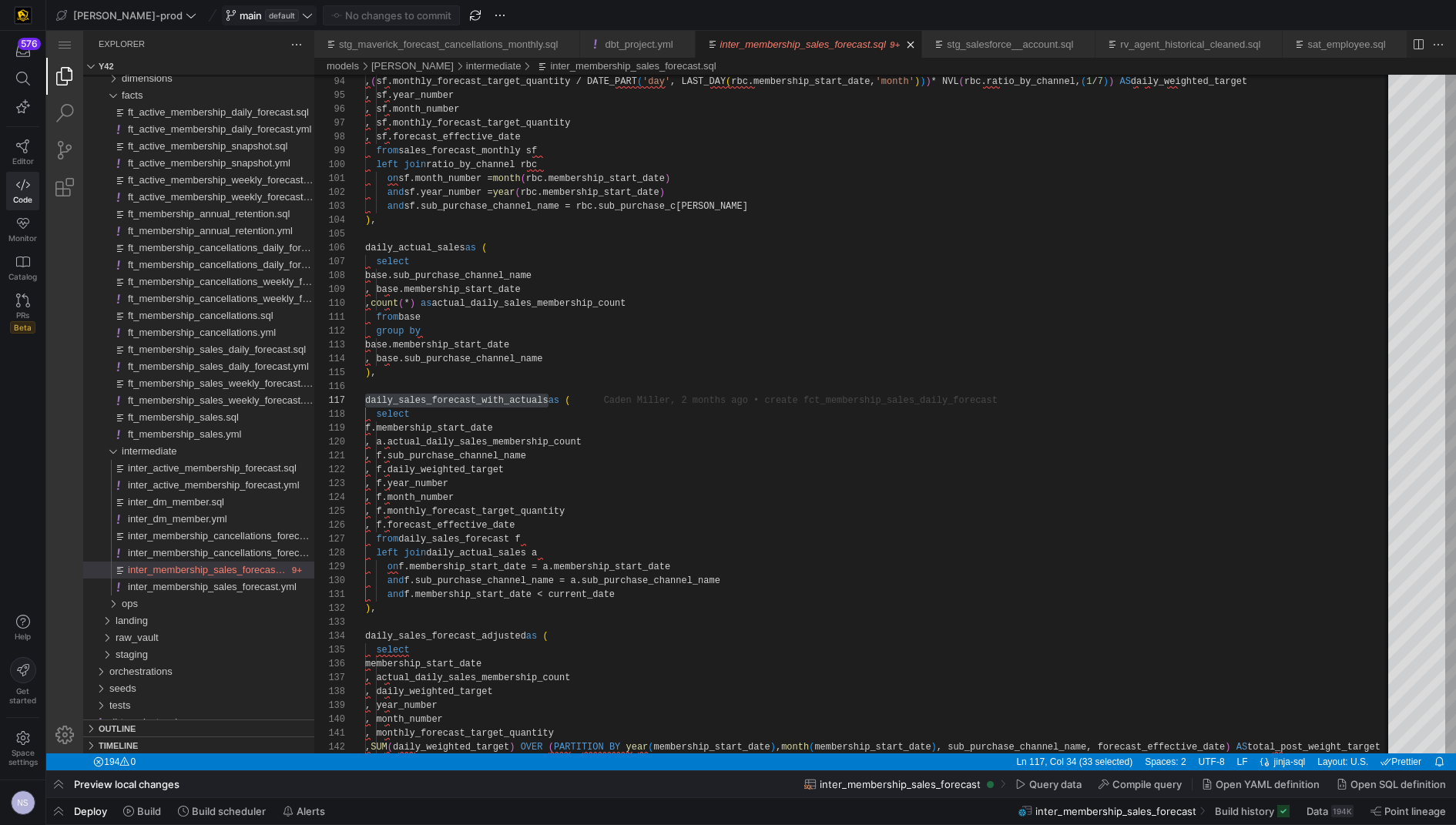
click at [265, 13] on span "default" at bounding box center [281, 16] width 34 height 13
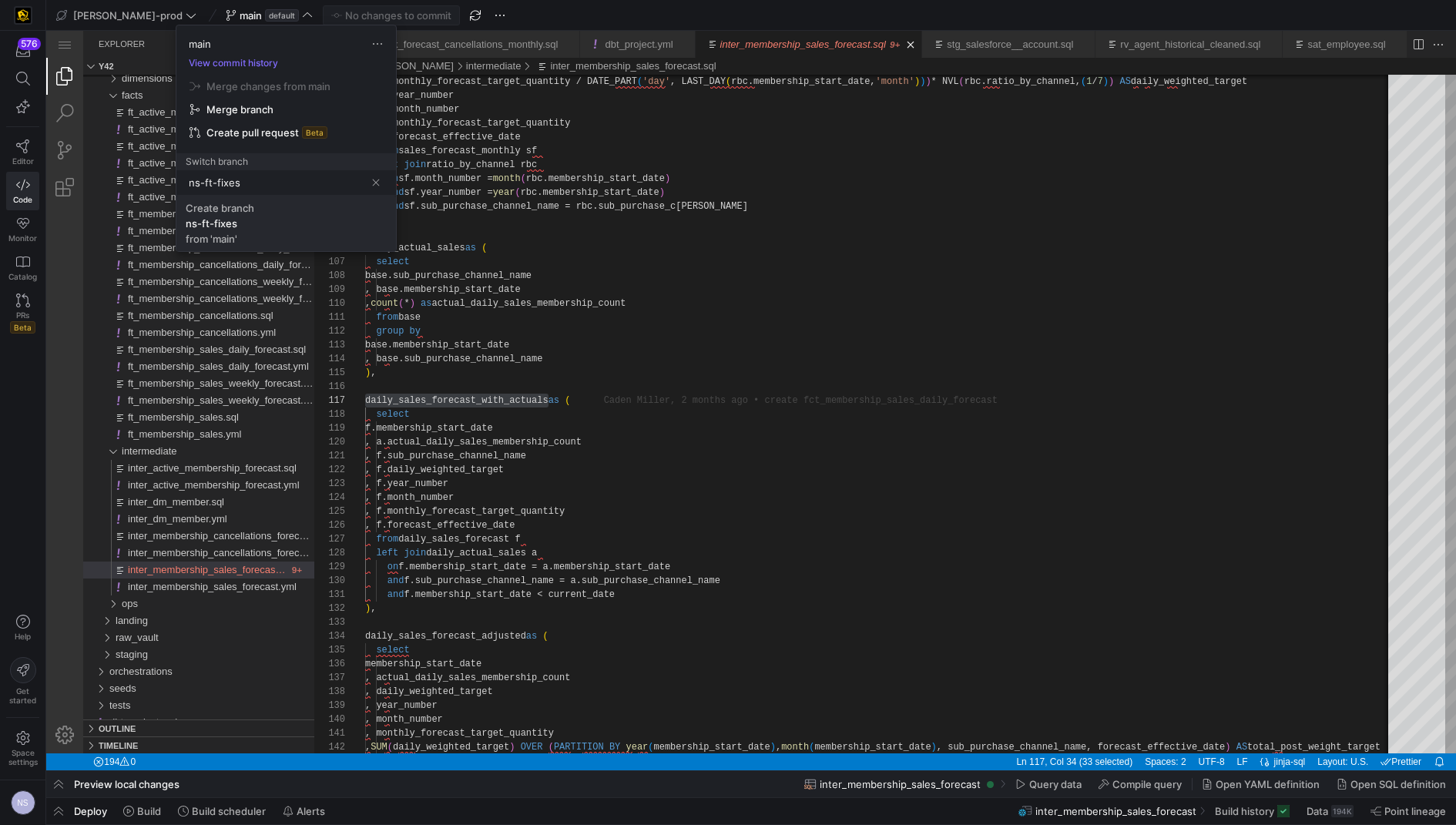
type input "ns-ft-fixes"
click at [289, 217] on span "Create branch ns-ft-fixes from 'main'" at bounding box center [286, 223] width 201 height 43
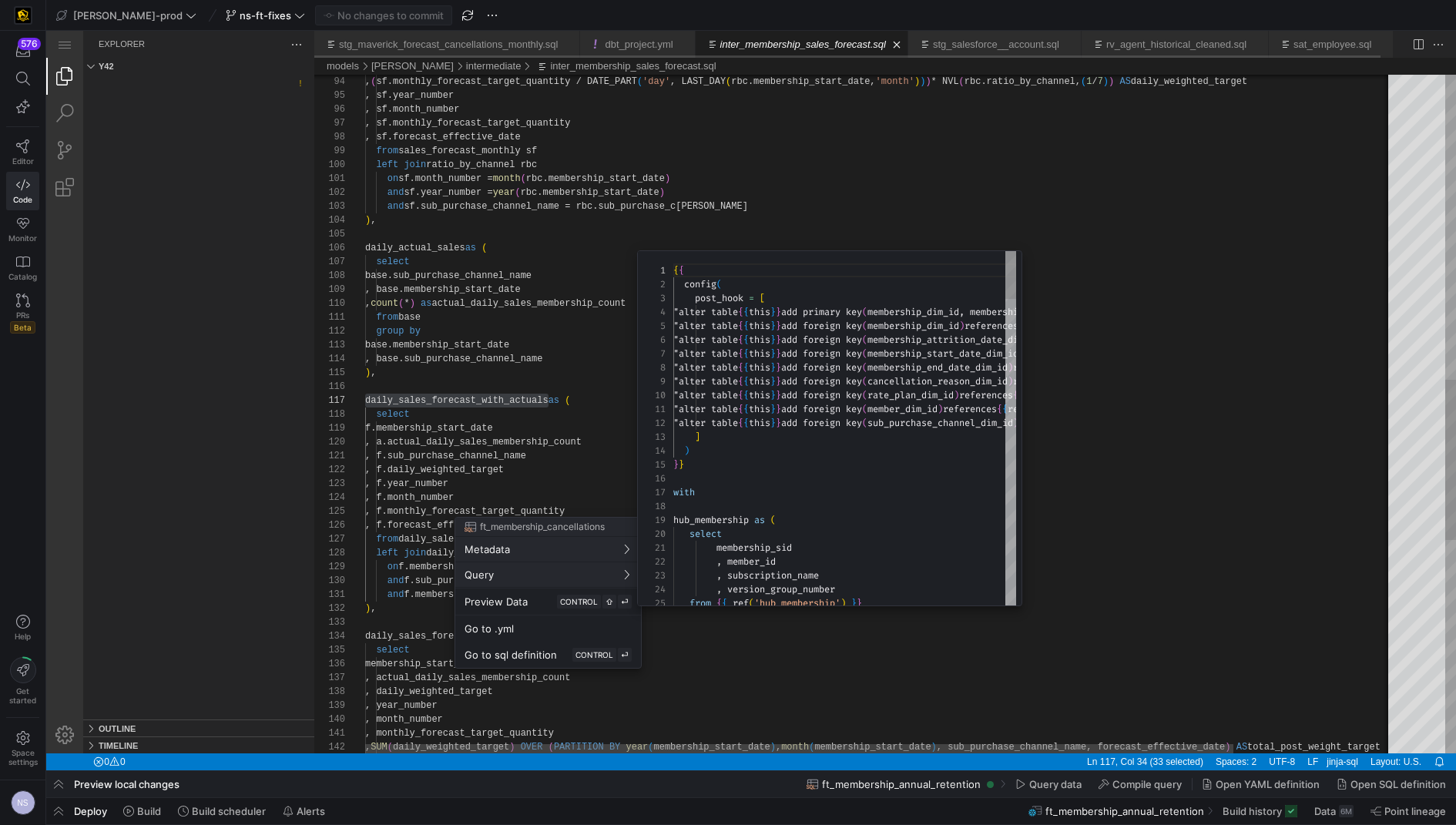
scroll to position [69, 0]
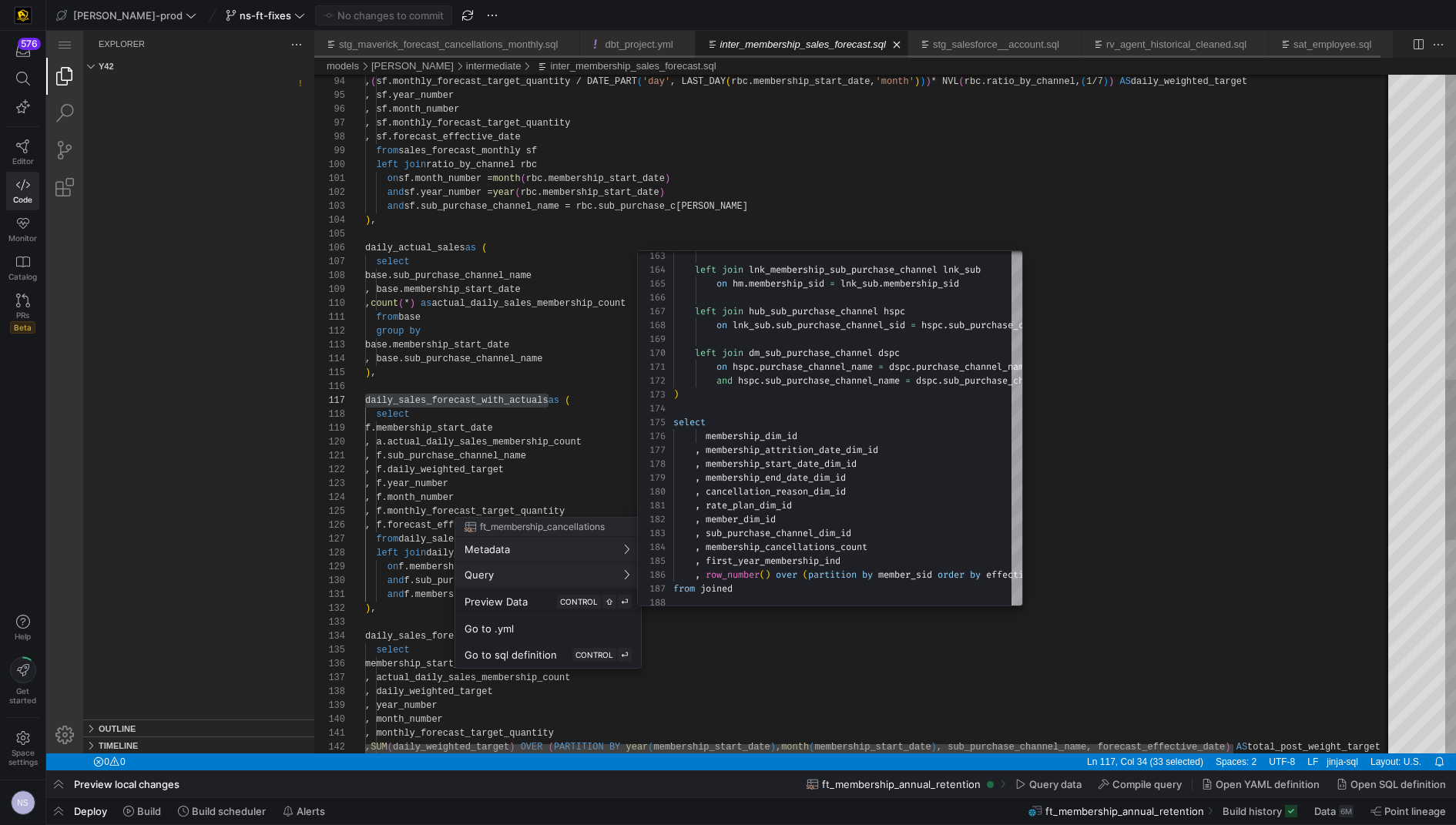
click at [760, 689] on div at bounding box center [728, 412] width 1456 height 825
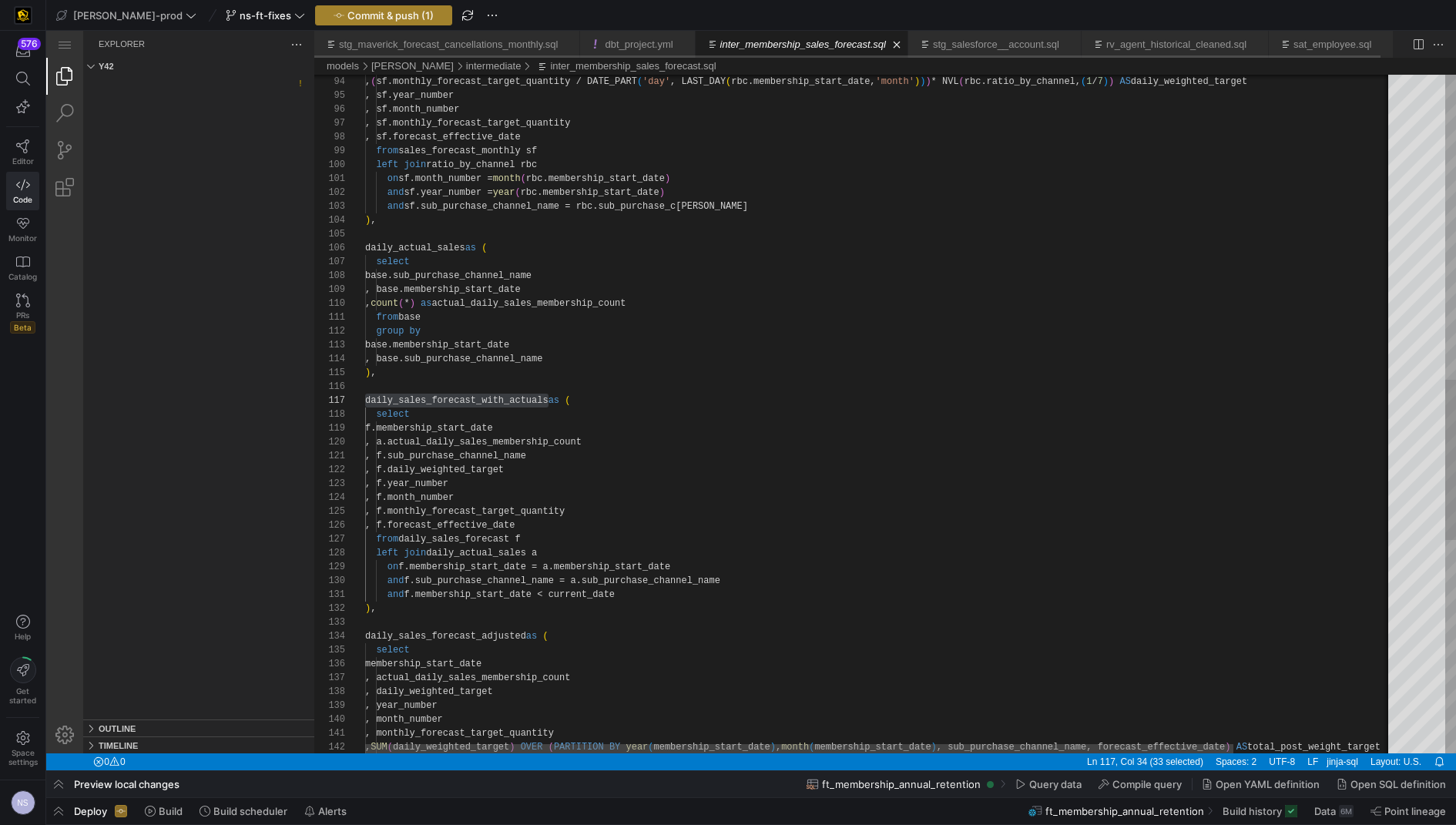
click at [372, 11] on span "Commit & push (1)" at bounding box center [390, 16] width 86 height 13
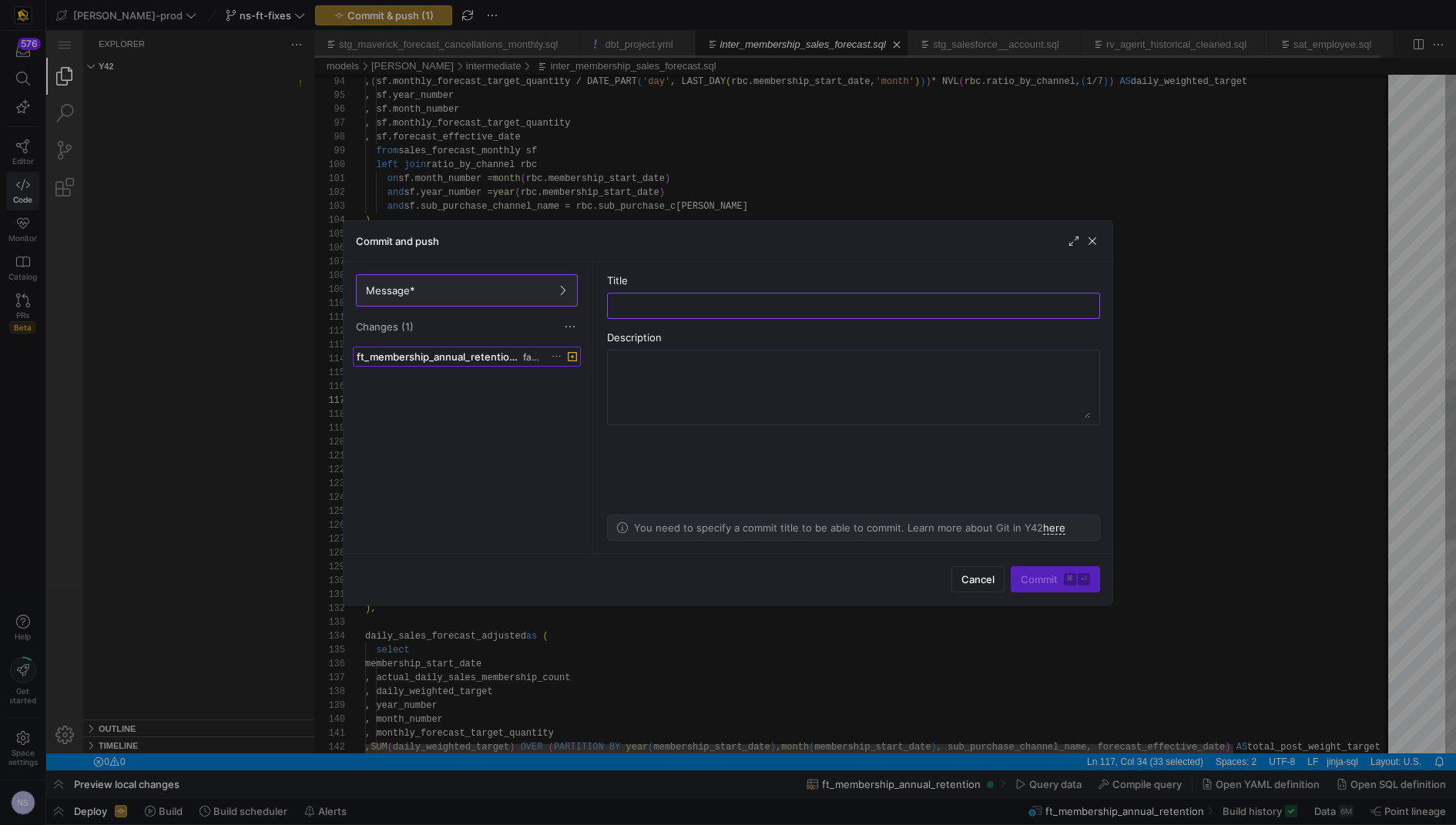
click at [504, 354] on span "ft_membership_annual_retention.sql" at bounding box center [438, 357] width 163 height 13
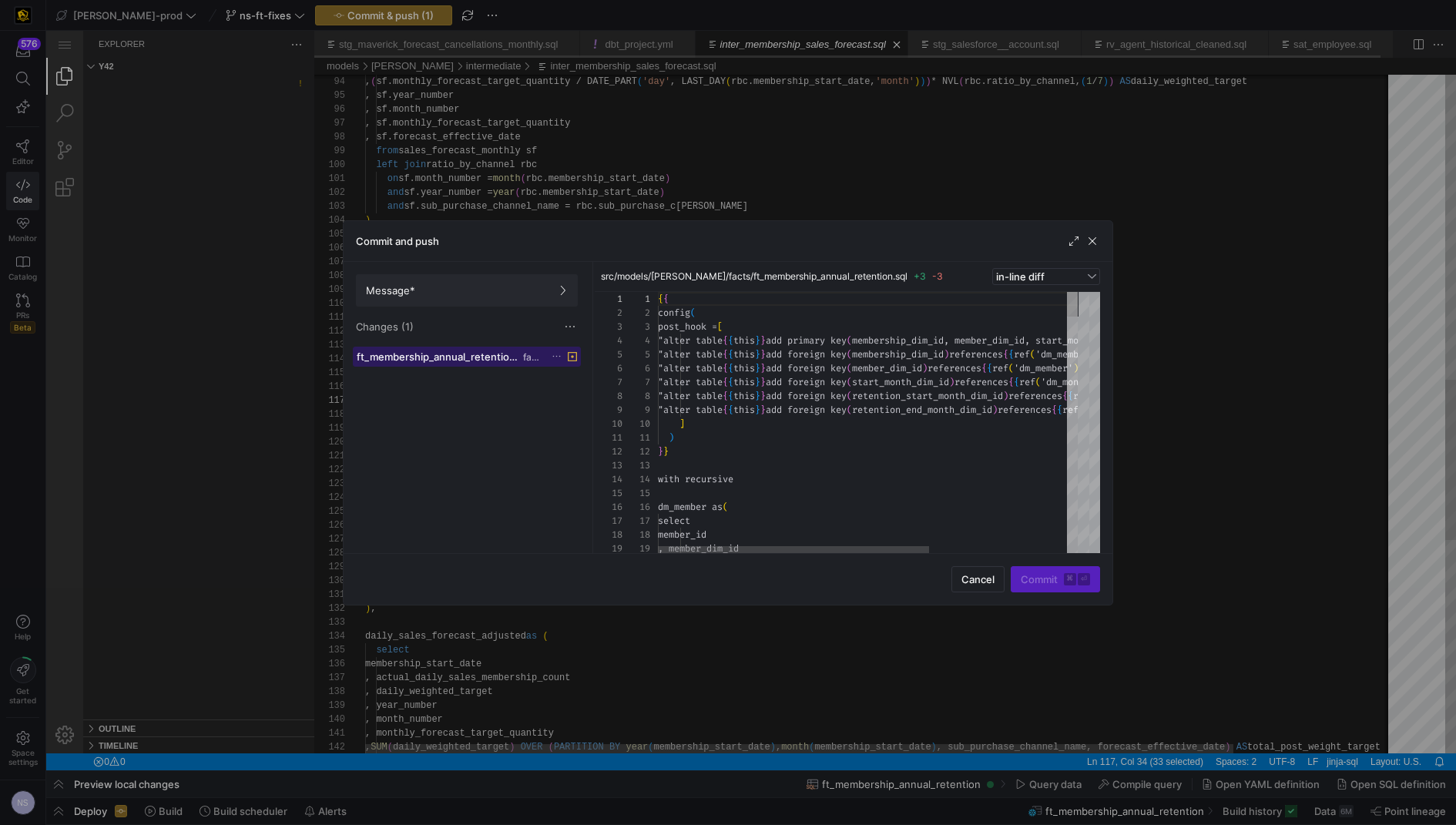
scroll to position [83, 0]
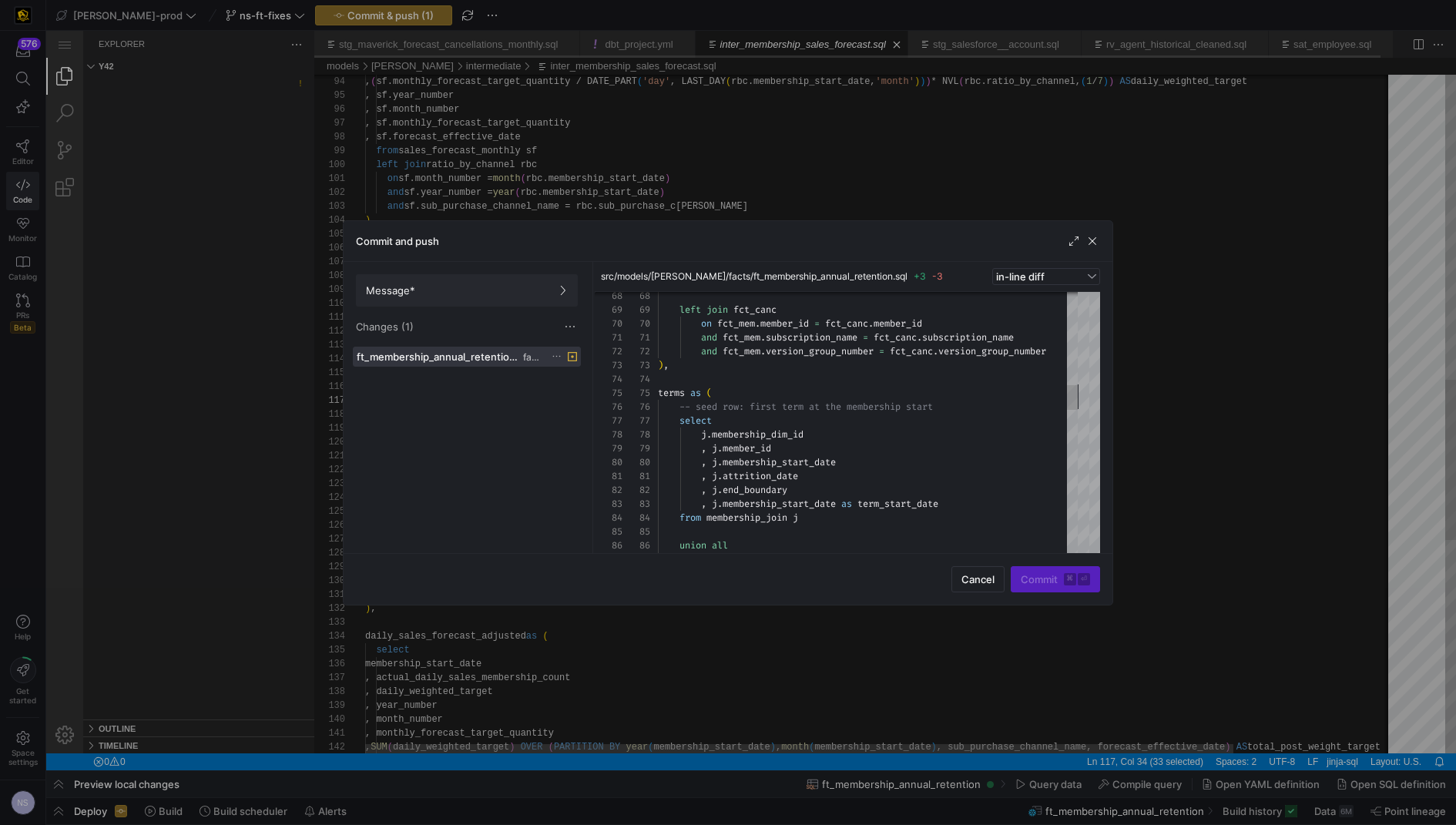
click at [1251, 370] on div at bounding box center [728, 412] width 1456 height 825
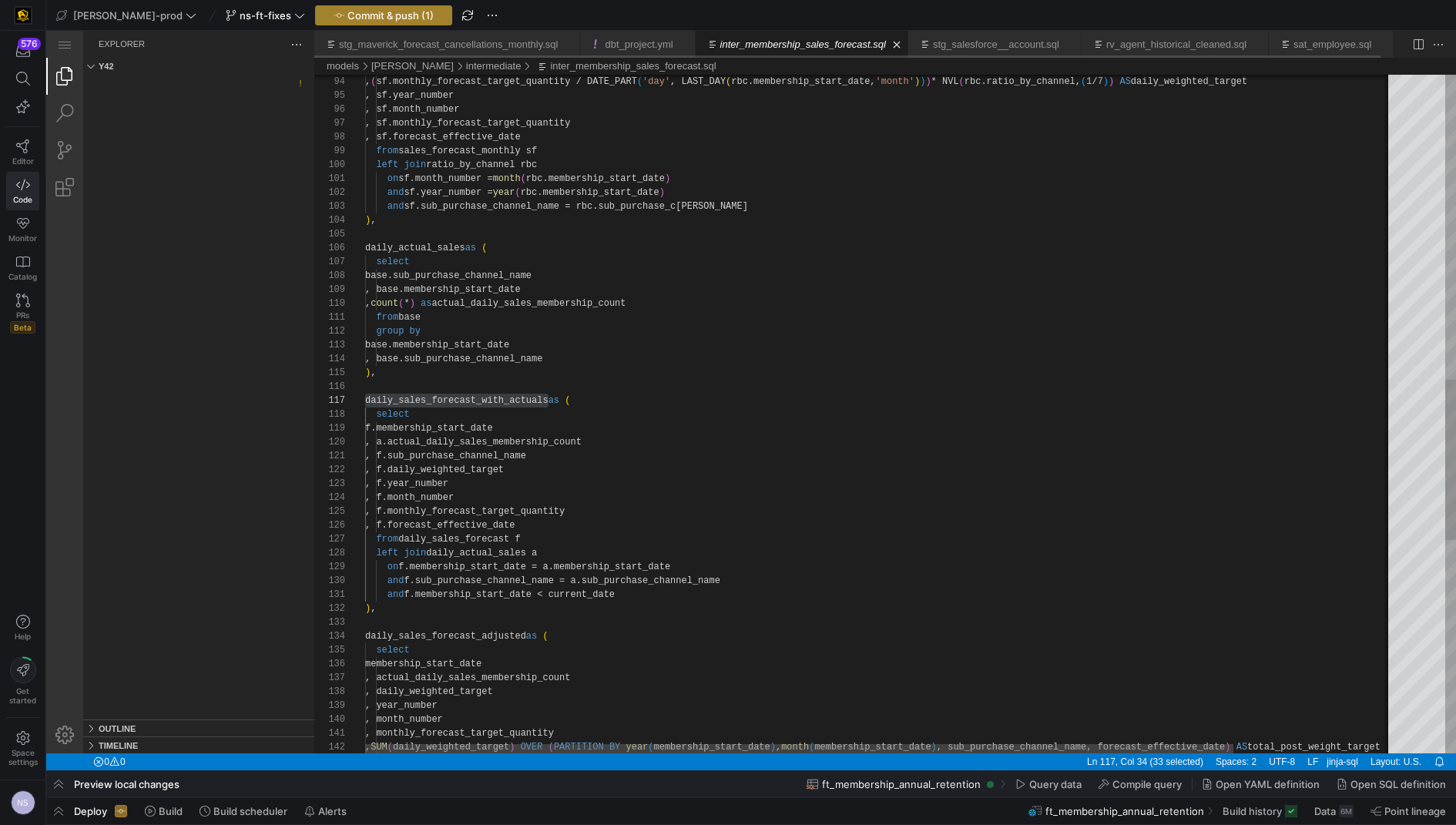
click at [354, 6] on span "button" at bounding box center [383, 15] width 136 height 18
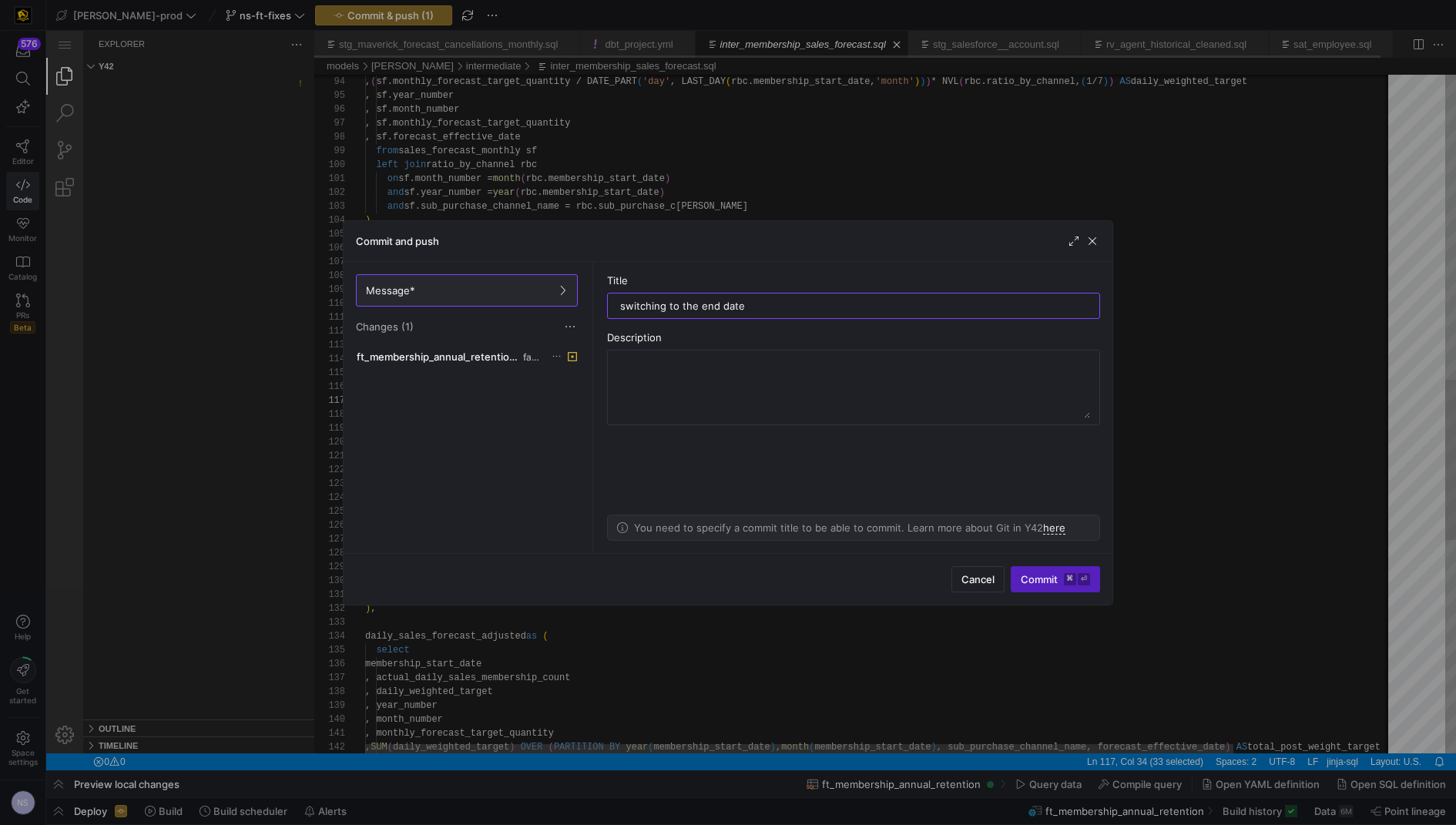
type input "switching to the end dat"
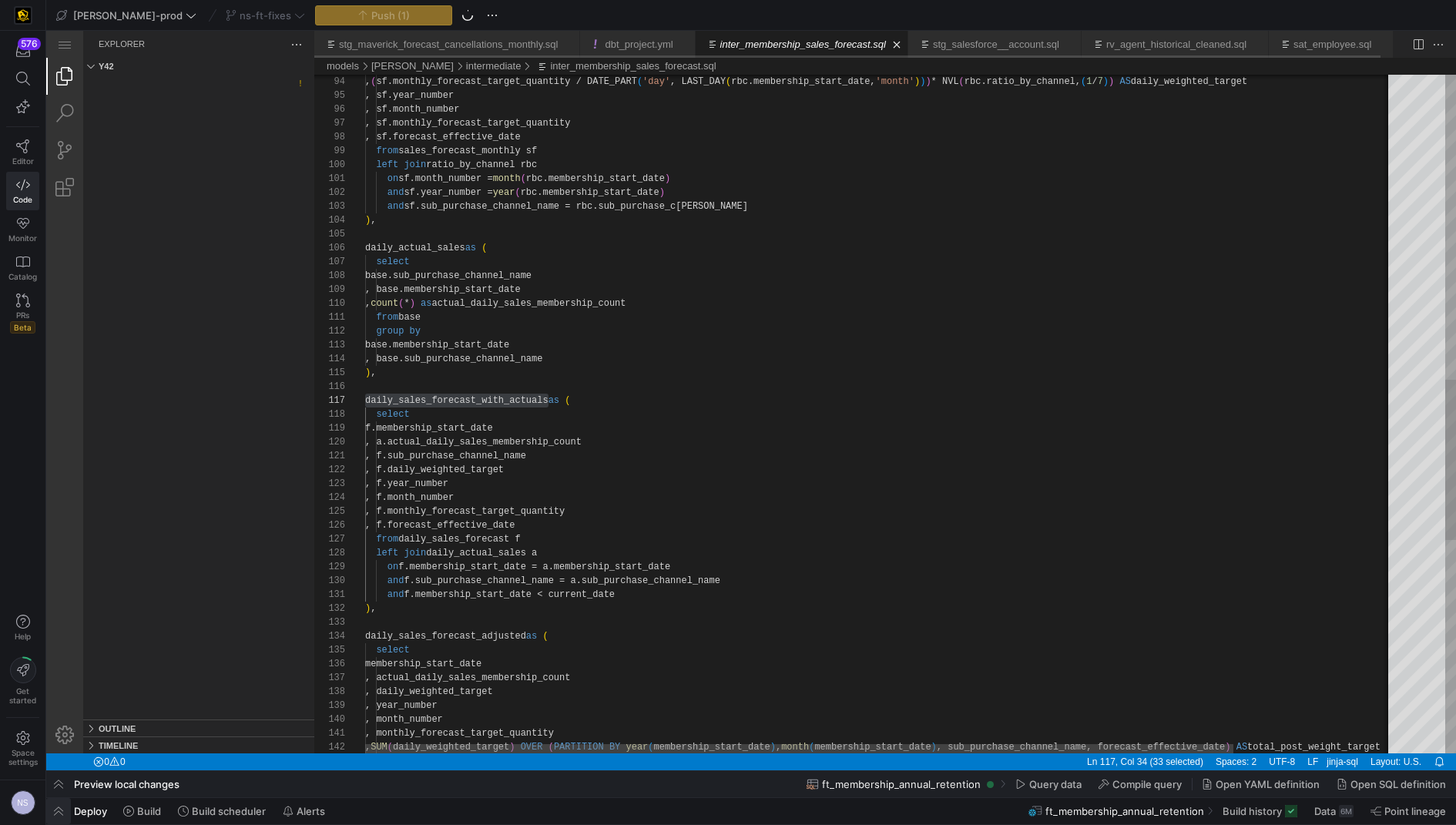
click at [54, 819] on span "button" at bounding box center [58, 811] width 25 height 26
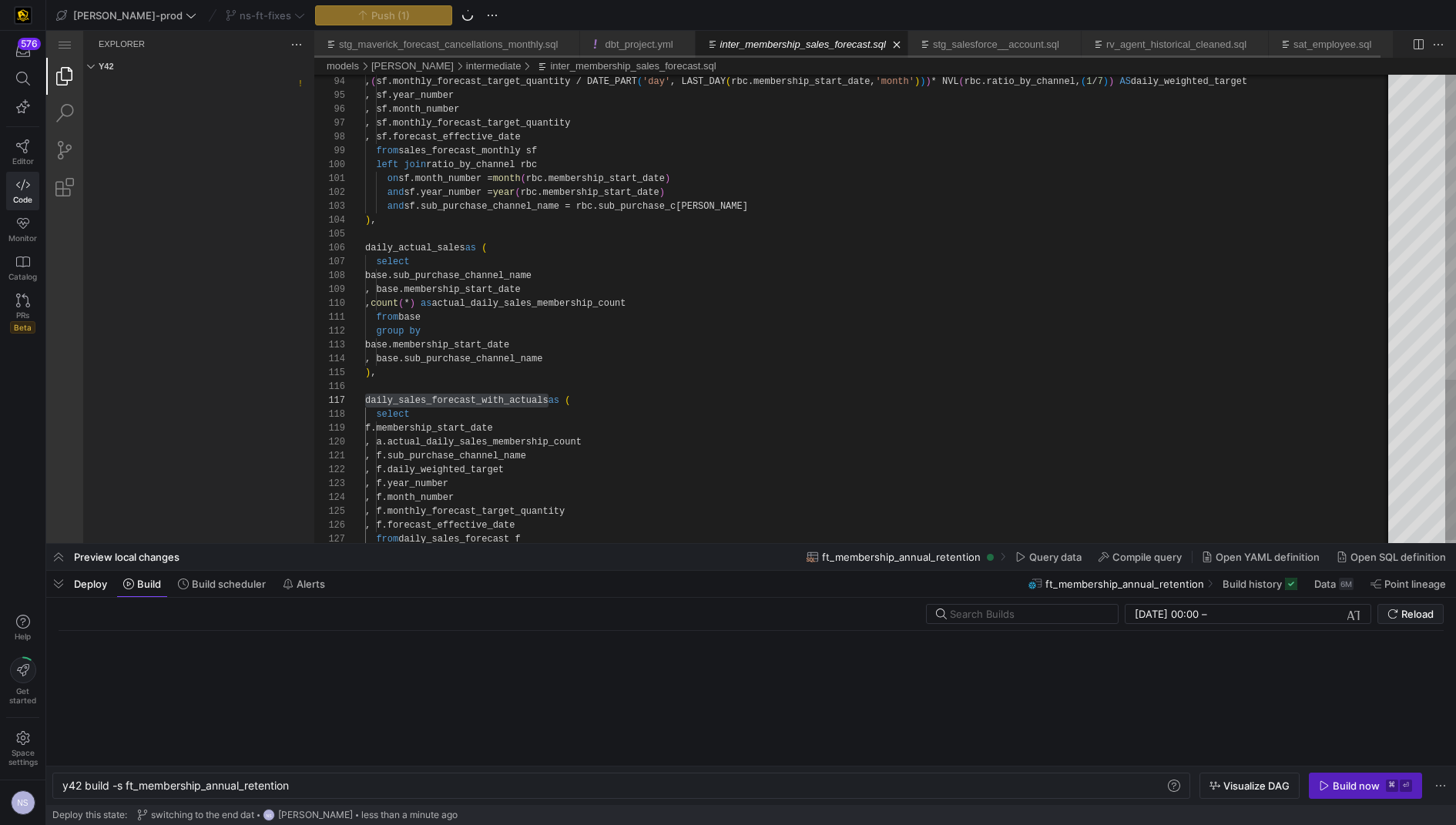
scroll to position [0, 229]
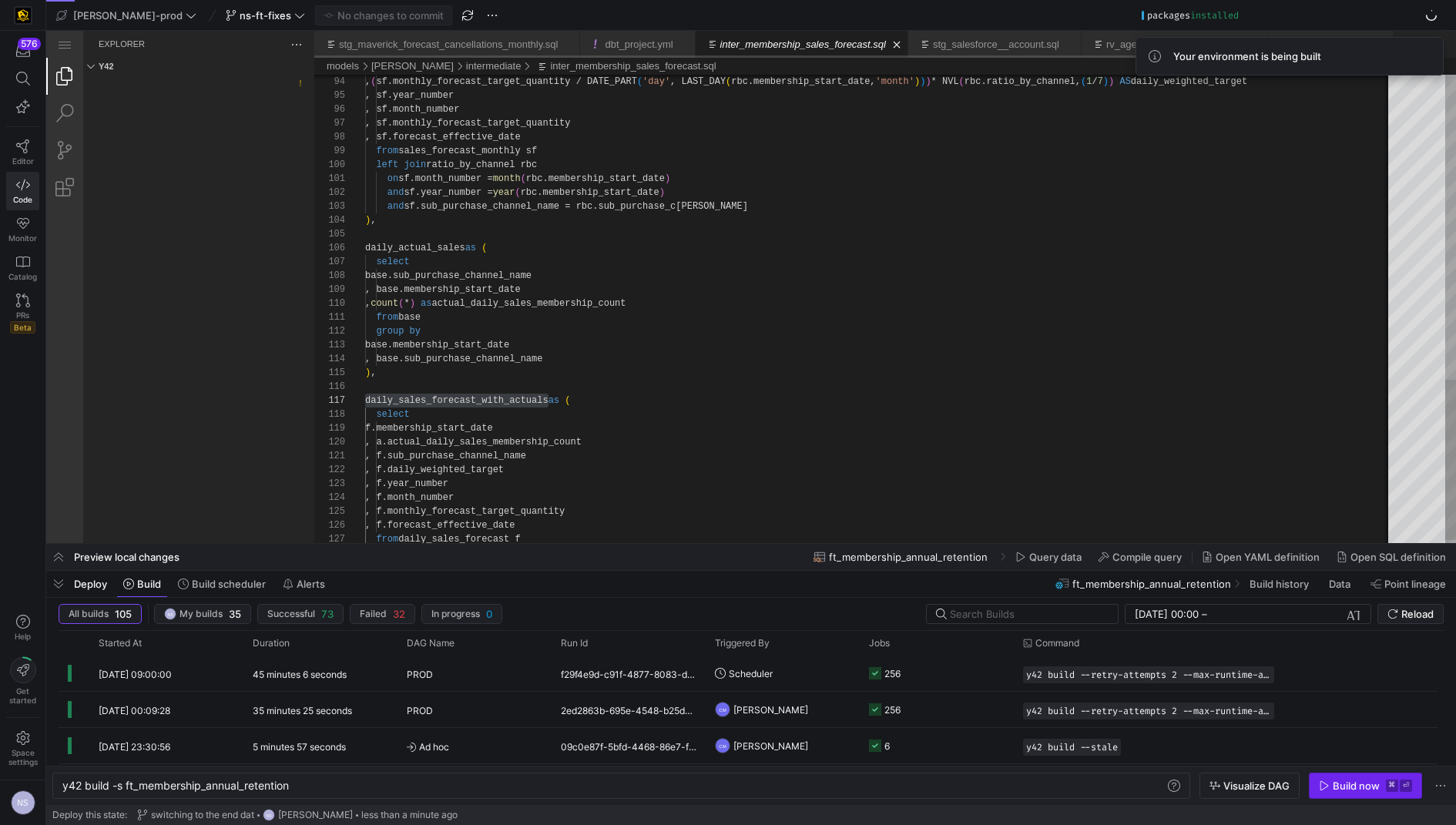
click at [1341, 786] on div "Build now" at bounding box center [1355, 786] width 47 height 13
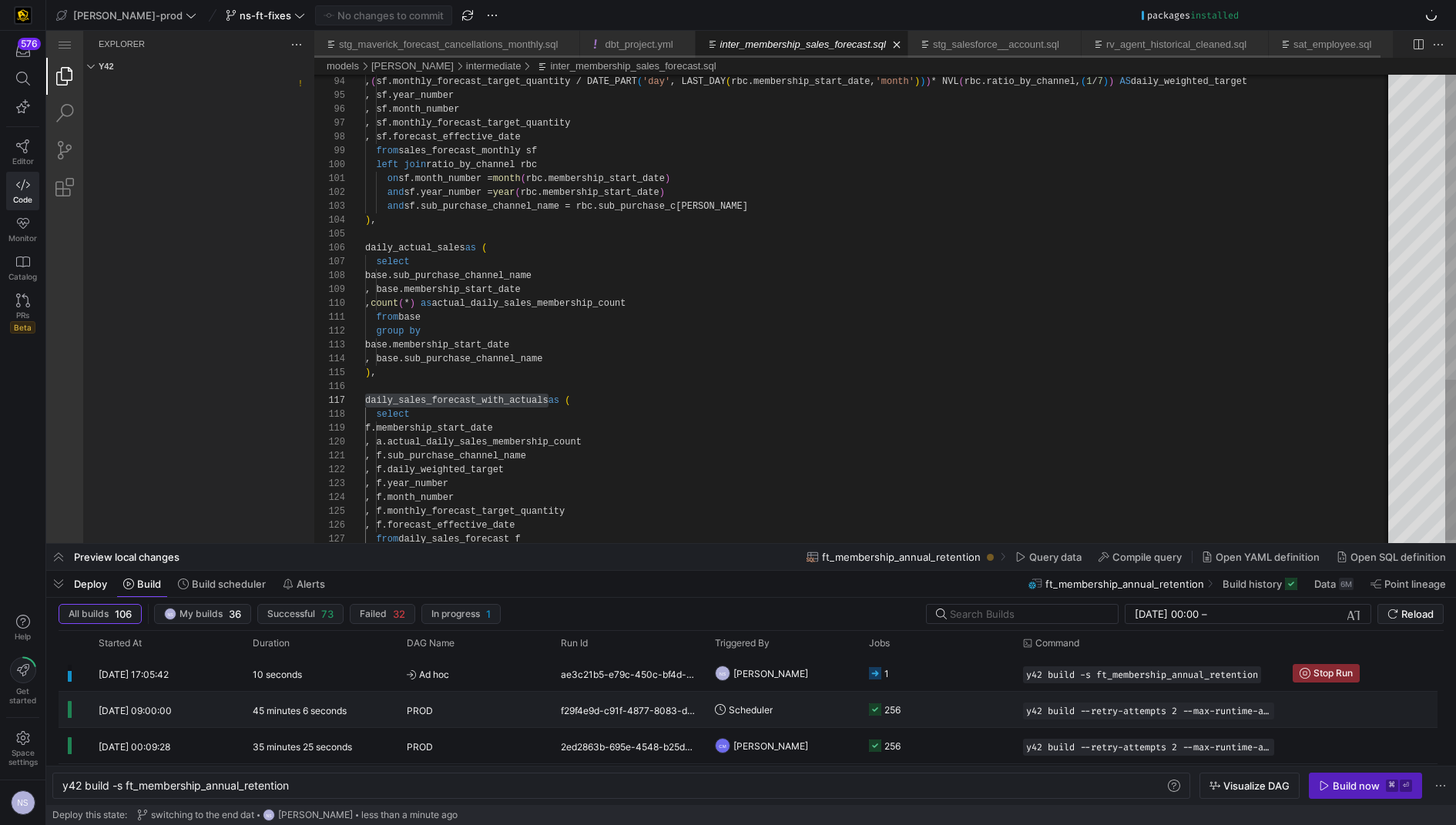
click at [804, 705] on y42-orchestration-triggered-by "Scheduler" at bounding box center [782, 709] width 136 height 34
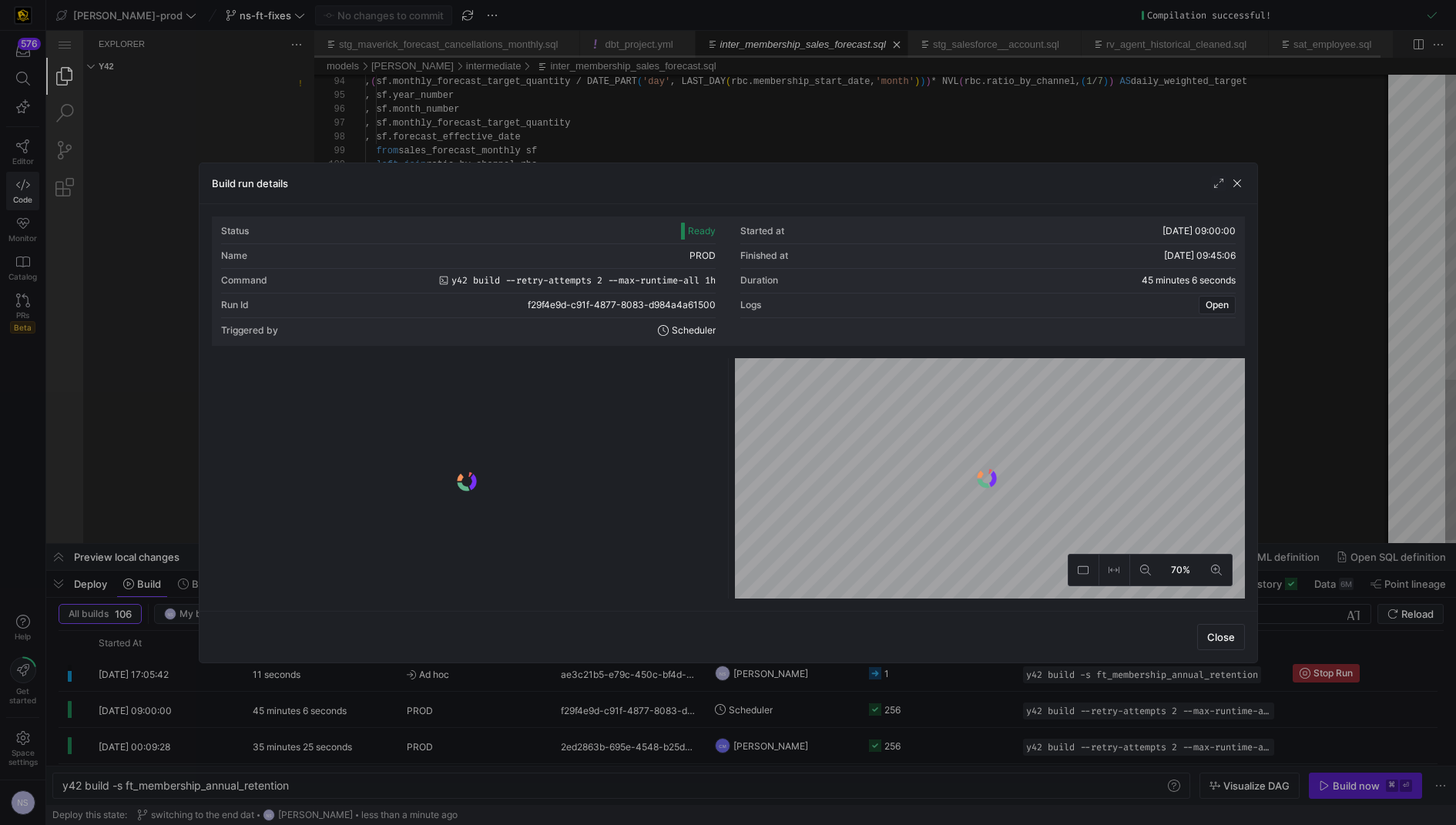
click at [633, 378] on y42-logo-loader at bounding box center [467, 481] width 504 height 234
click at [606, 369] on y42-logo-loader at bounding box center [467, 481] width 504 height 234
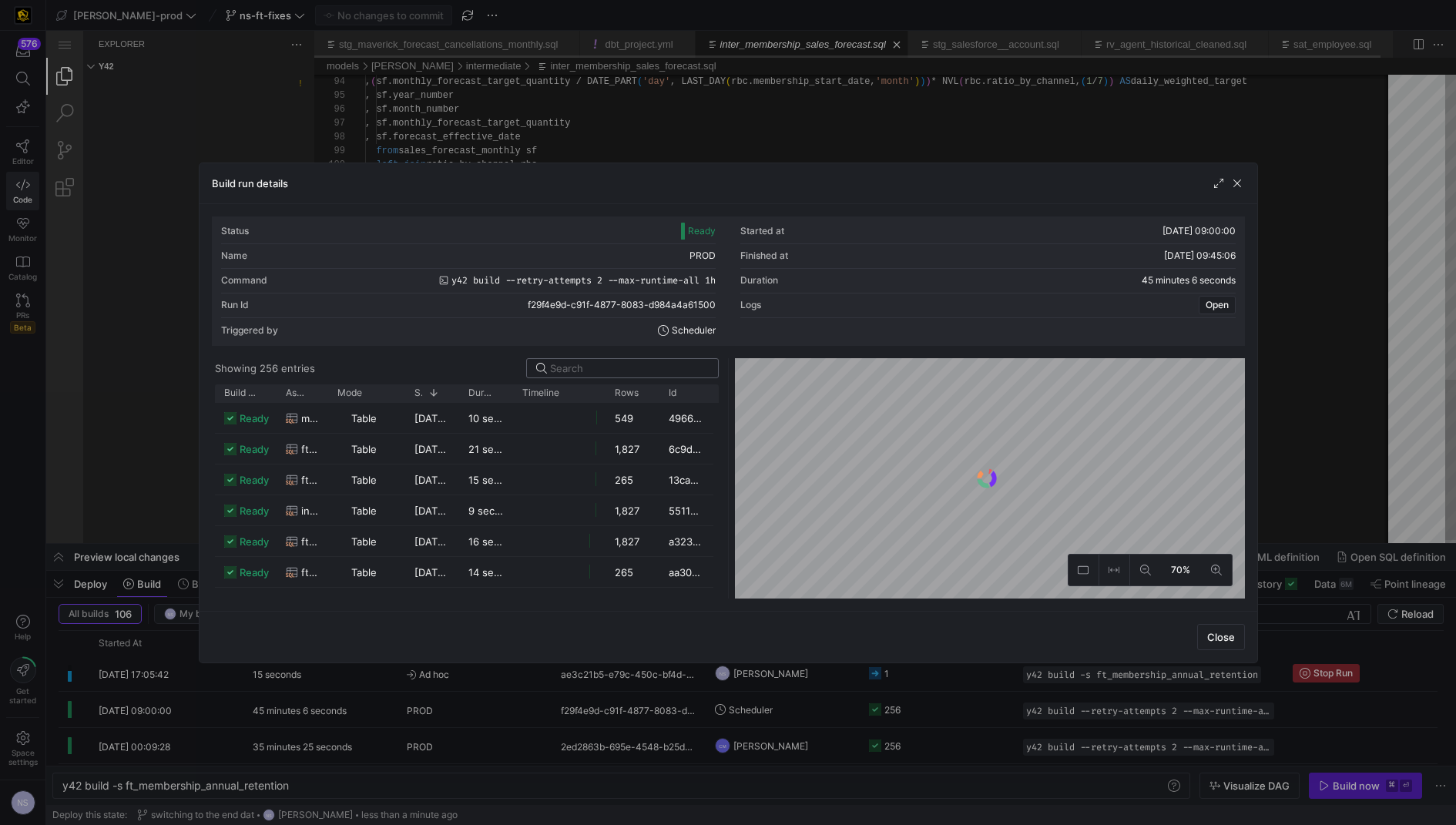
click at [591, 365] on input at bounding box center [629, 369] width 159 height 13
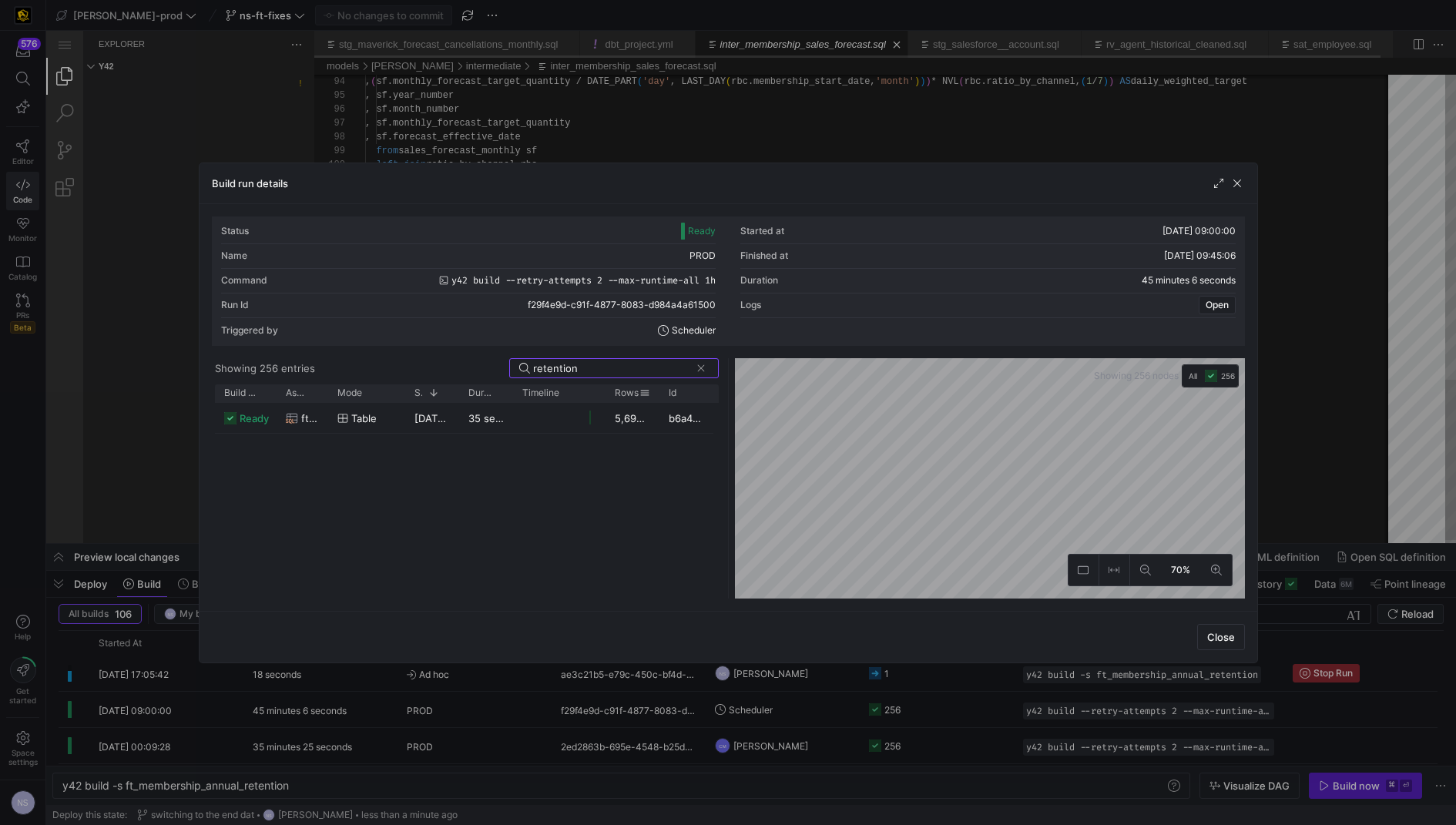
type input "retention"
drag, startPoint x: 657, startPoint y: 393, endPoint x: 678, endPoint y: 390, distance: 21.2
click at [678, 390] on div at bounding box center [681, 393] width 6 height 17
click at [1364, 373] on div at bounding box center [728, 412] width 1456 height 825
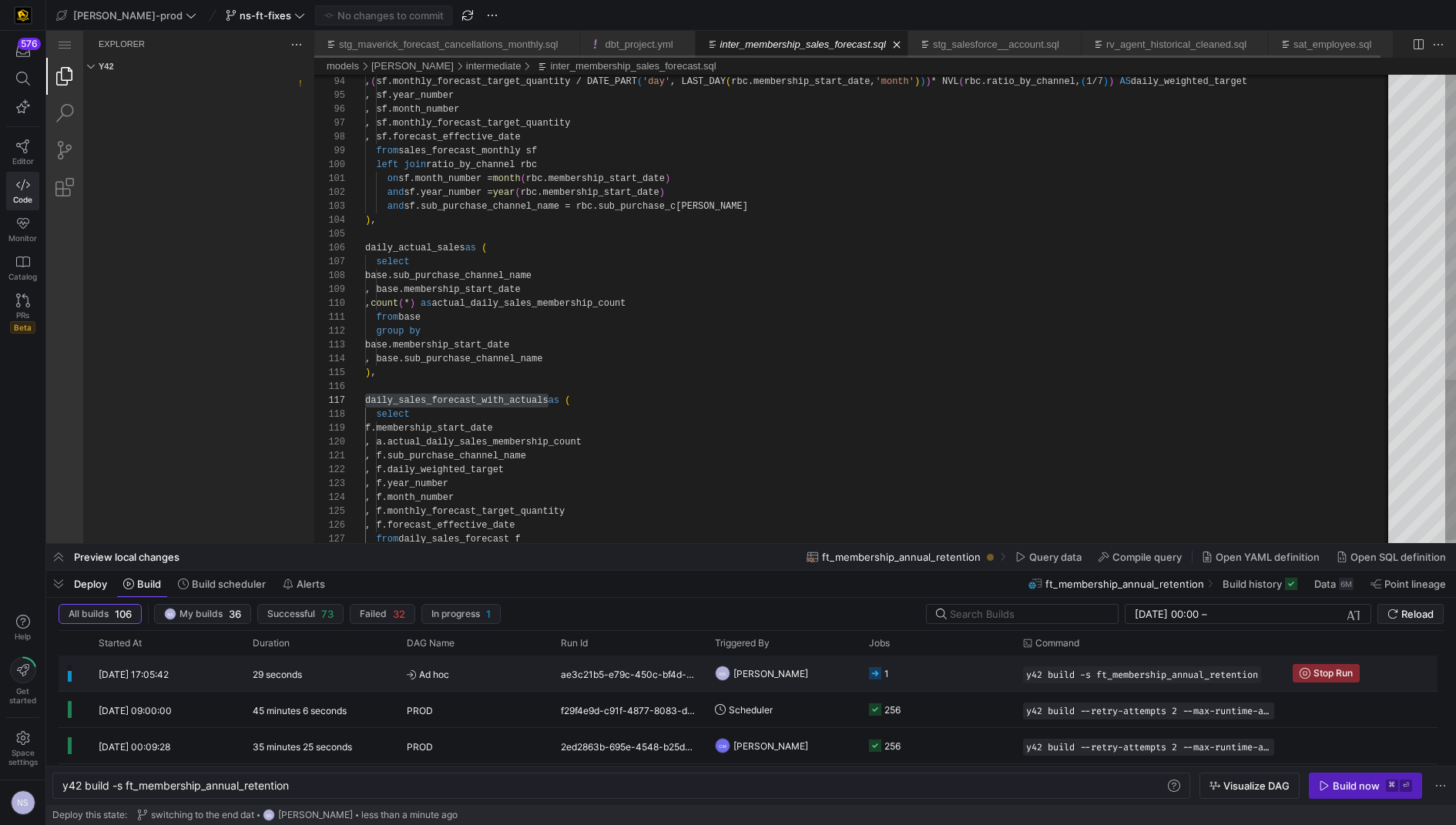
click at [946, 668] on y42-job-status-cell-renderer "1" at bounding box center [936, 673] width 136 height 34
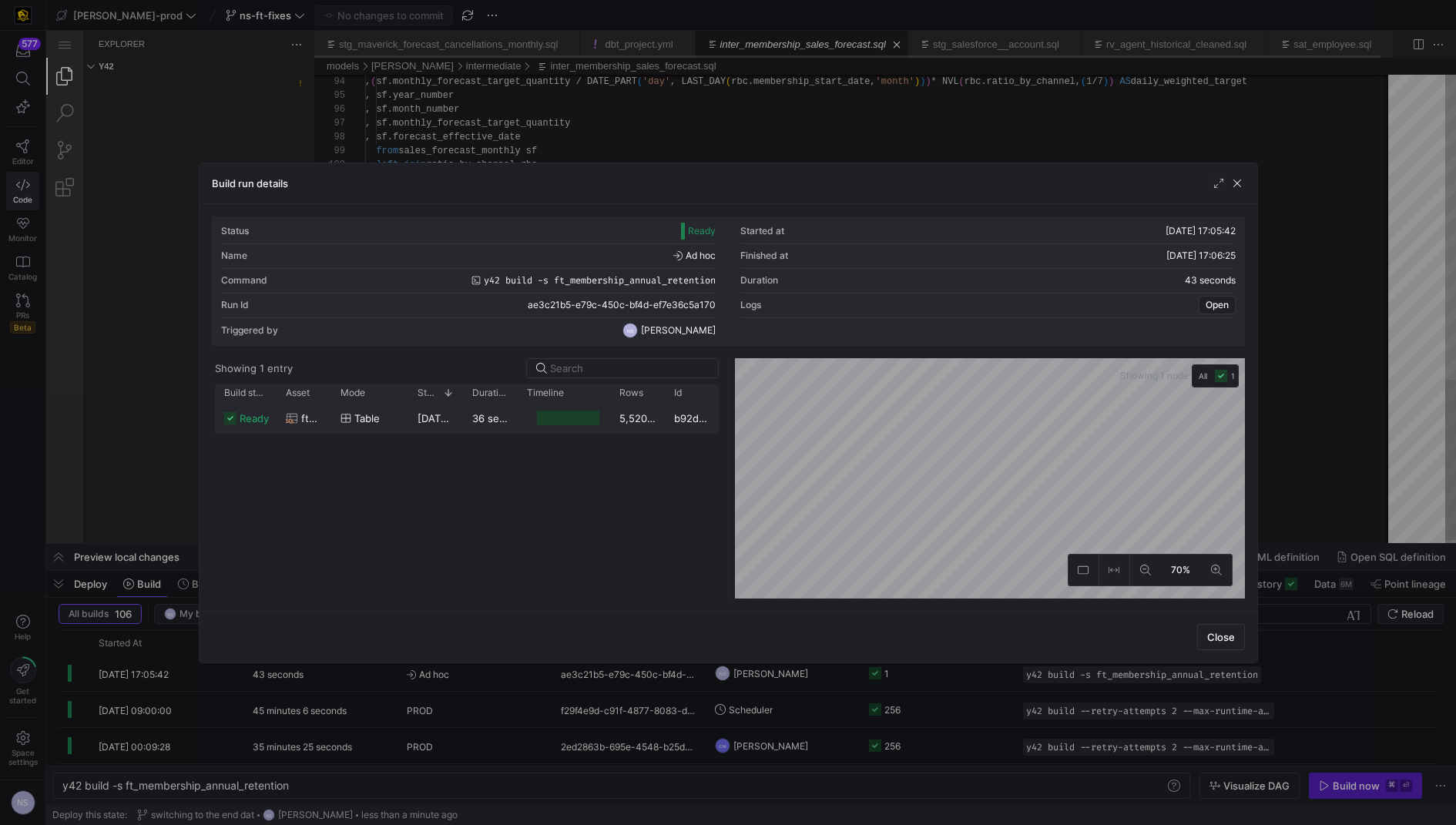
click at [567, 414] on div "Press SPACE to select this row." at bounding box center [567, 418] width 63 height 14
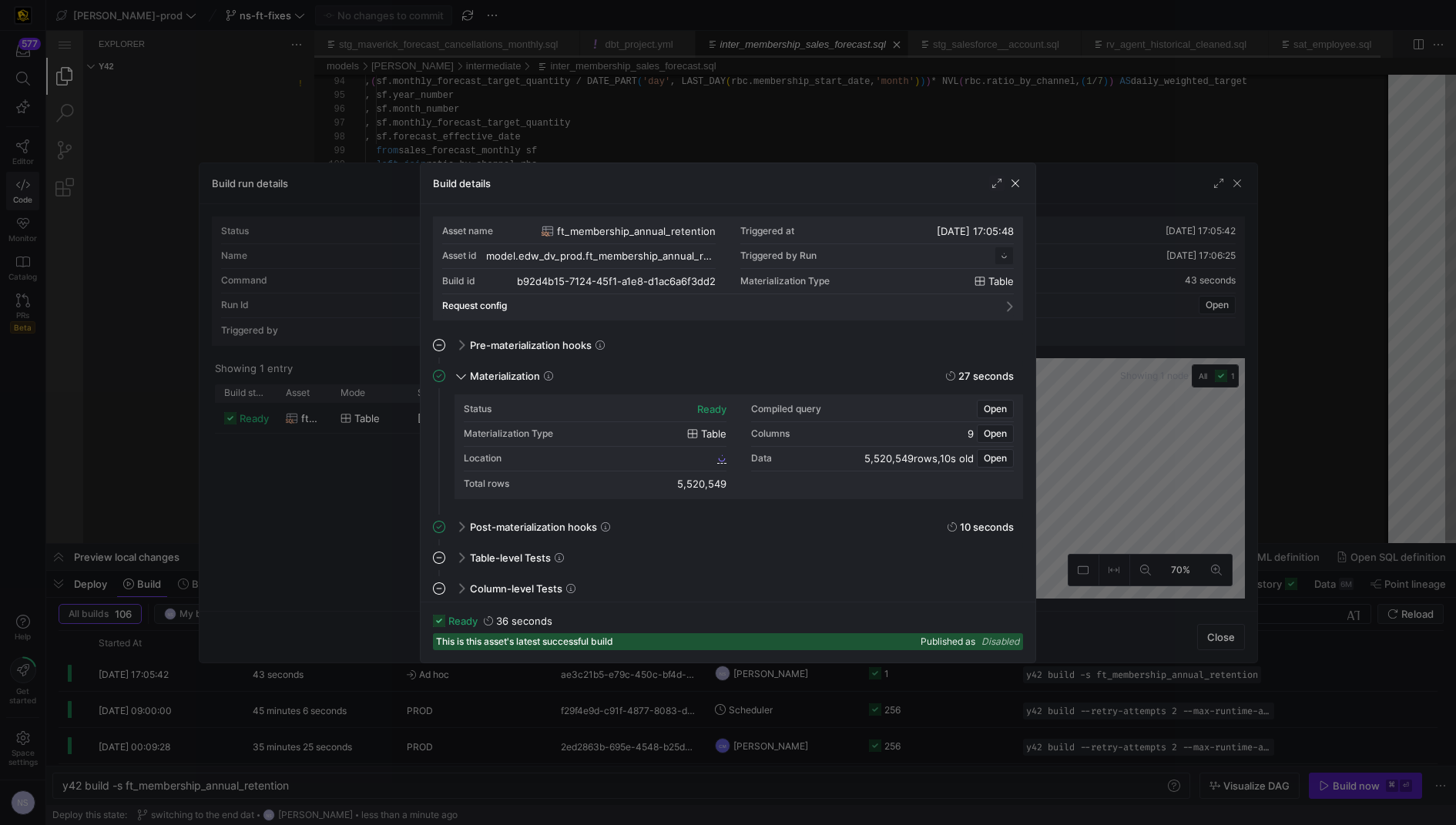
scroll to position [139, 0]
click at [1162, 397] on div at bounding box center [728, 412] width 1456 height 825
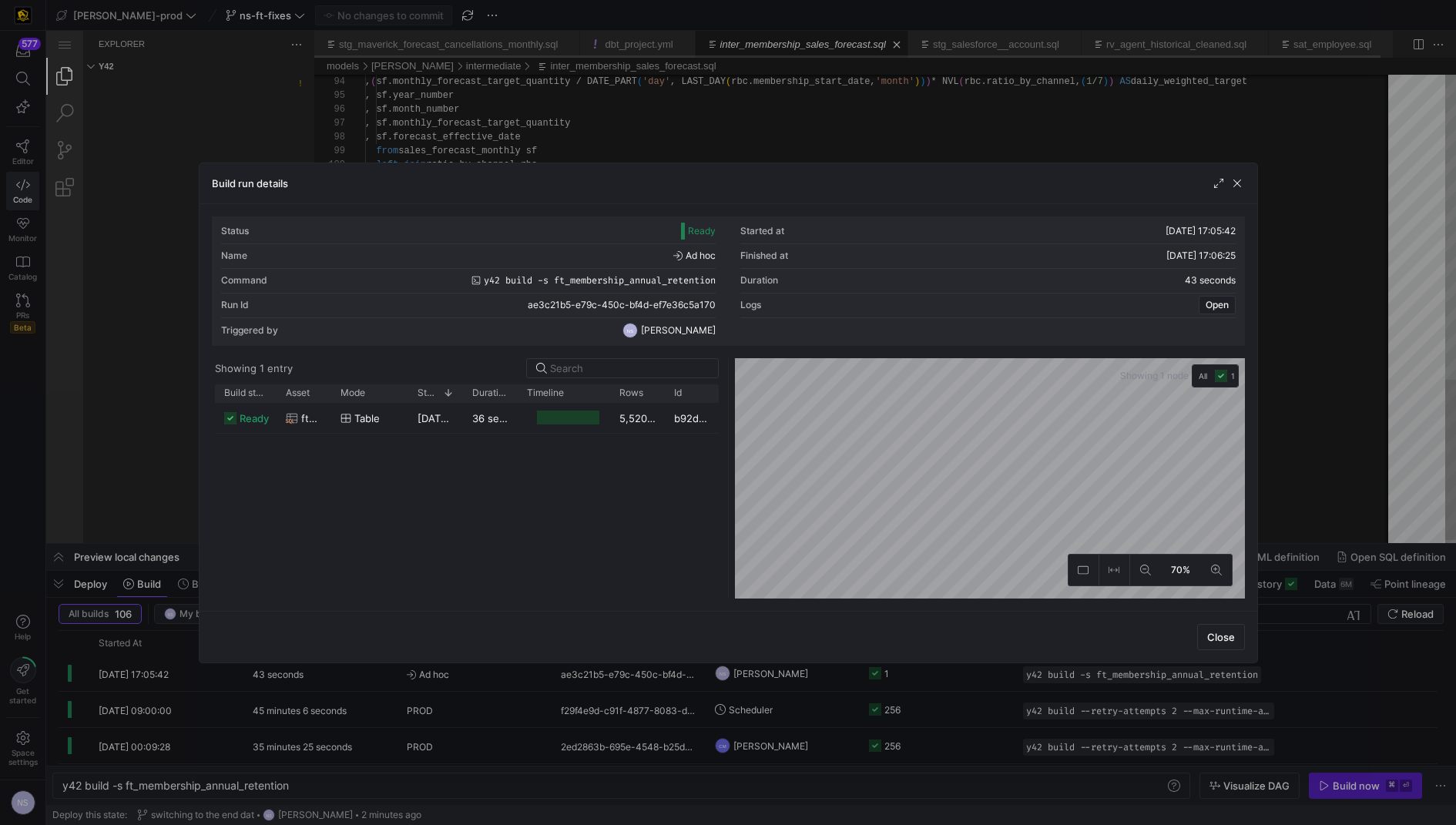
click at [1287, 388] on div at bounding box center [728, 412] width 1456 height 825
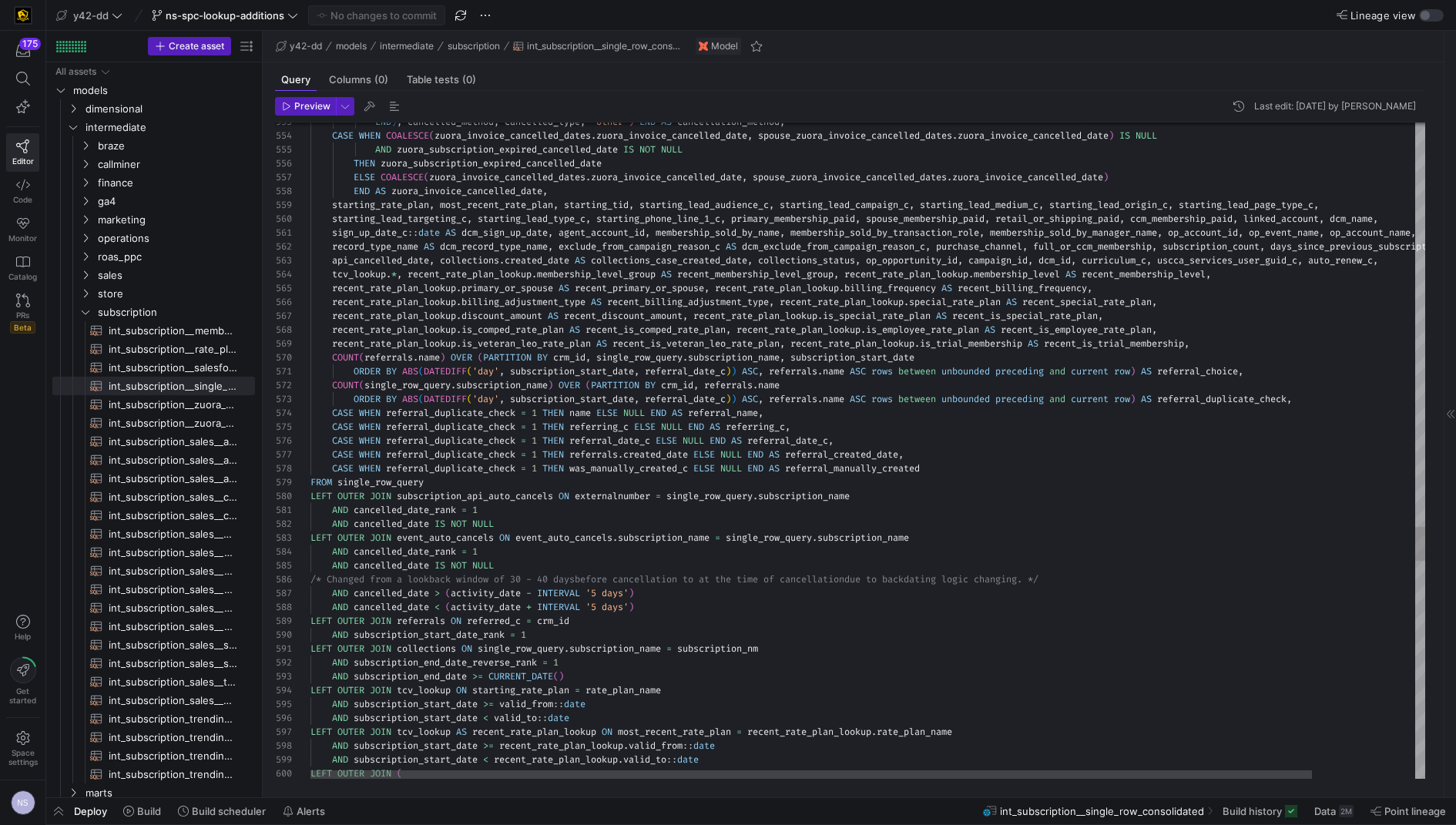
scroll to position [55, 921]
